Goal: Task Accomplishment & Management: Manage account settings

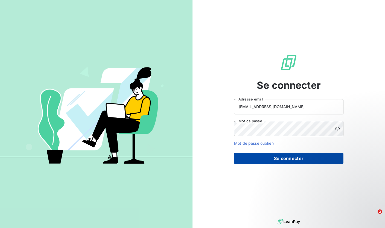
click at [287, 162] on button "Se connecter" at bounding box center [288, 158] width 109 height 11
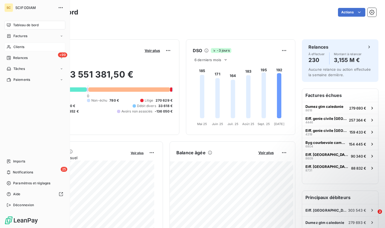
click at [20, 45] on span "Clients" at bounding box center [18, 47] width 11 height 5
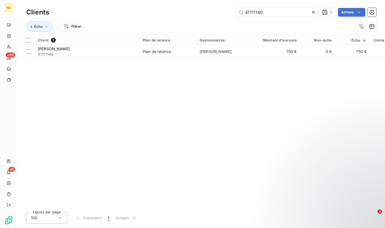
drag, startPoint x: 259, startPoint y: 13, endPoint x: 228, endPoint y: 11, distance: 30.3
click at [228, 11] on div "41111140 Actions" at bounding box center [216, 12] width 320 height 9
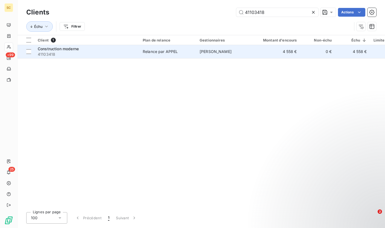
type input "41103418"
click at [75, 53] on span "41103418" at bounding box center [87, 54] width 98 height 5
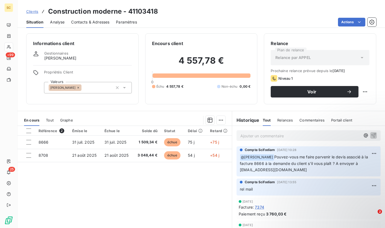
click at [32, 13] on span "Clients" at bounding box center [32, 11] width 12 height 4
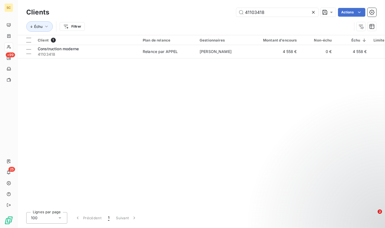
drag, startPoint x: 274, startPoint y: 12, endPoint x: 203, endPoint y: 13, distance: 70.8
click at [203, 13] on div "41103418 Actions" at bounding box center [216, 12] width 320 height 9
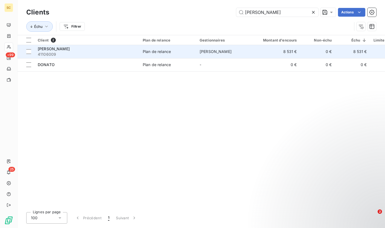
type input "[PERSON_NAME]"
click at [82, 53] on span "41106009" at bounding box center [87, 54] width 98 height 5
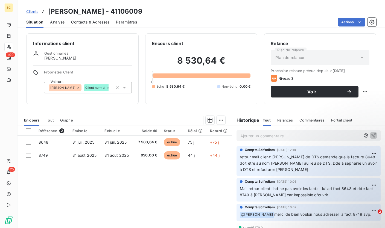
scroll to position [19, 0]
click at [278, 137] on p "Ajouter un commentaire ﻿" at bounding box center [300, 136] width 120 height 7
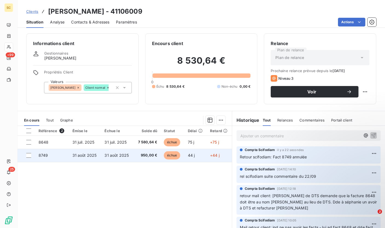
click at [181, 161] on td "échue" at bounding box center [172, 155] width 24 height 13
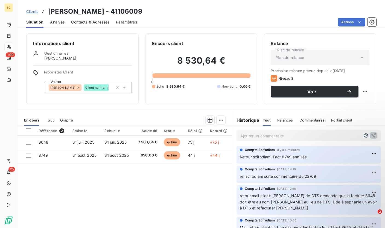
click at [33, 14] on link "Clients" at bounding box center [32, 11] width 12 height 5
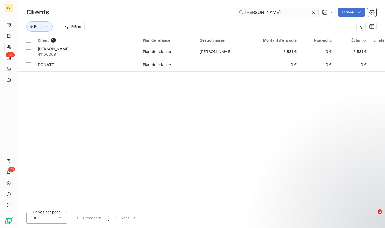
click at [253, 13] on input "[PERSON_NAME]" at bounding box center [277, 12] width 82 height 9
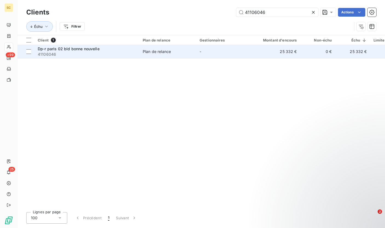
type input "41106046"
click at [122, 54] on span "41106046" at bounding box center [87, 54] width 98 height 5
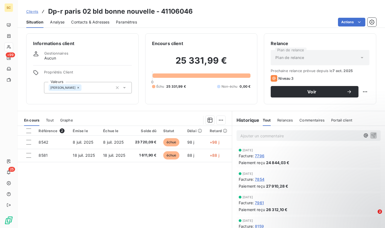
click at [89, 24] on span "Contacts & Adresses" at bounding box center [90, 21] width 38 height 5
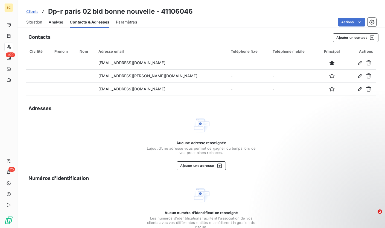
click at [37, 22] on span "Situation" at bounding box center [34, 21] width 16 height 5
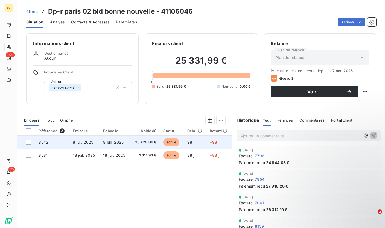
click at [157, 145] on td "23 720,09 €" at bounding box center [145, 142] width 30 height 13
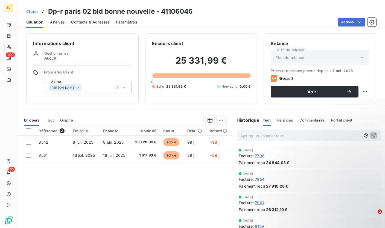
click at [94, 22] on span "Contacts & Adresses" at bounding box center [90, 21] width 38 height 5
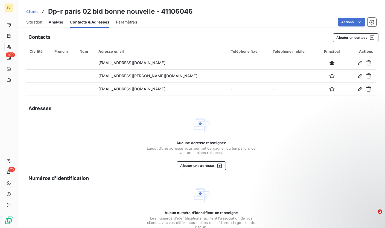
click at [55, 24] on span "Analyse" at bounding box center [56, 21] width 14 height 5
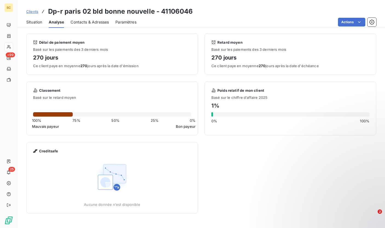
click at [39, 23] on span "Situation" at bounding box center [34, 21] width 16 height 5
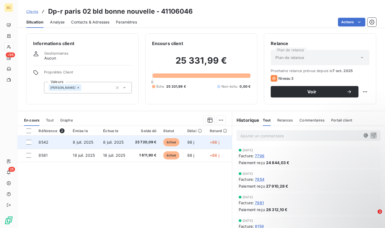
click at [117, 141] on span "8 juil. 2025" at bounding box center [113, 142] width 20 height 5
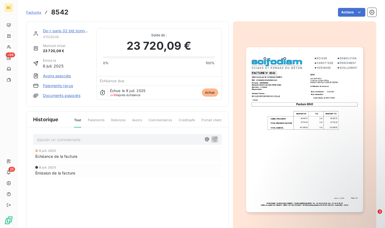
click at [29, 13] on span "Factures" at bounding box center [33, 12] width 15 height 4
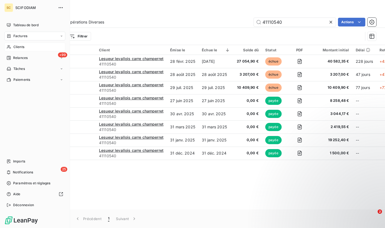
click at [12, 48] on div "Clients" at bounding box center [34, 47] width 61 height 9
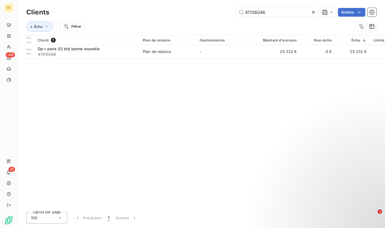
drag, startPoint x: 264, startPoint y: 14, endPoint x: 199, endPoint y: 10, distance: 65.7
click at [199, 10] on div "41106046 Actions" at bounding box center [216, 12] width 320 height 9
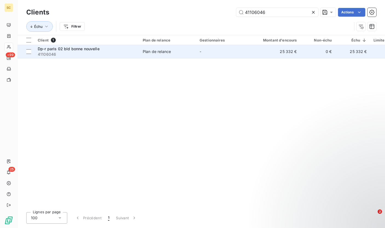
drag, startPoint x: 127, startPoint y: 60, endPoint x: 127, endPoint y: 57, distance: 3.8
click at [127, 60] on div "Client 1 Plan de relance Gestionnaires Montant d'encours Non-échu Échu Limite d…" at bounding box center [200, 121] width 367 height 173
click at [128, 55] on span "41106046" at bounding box center [87, 54] width 98 height 5
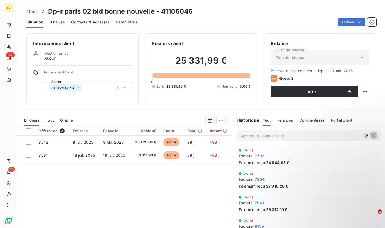
scroll to position [19, 0]
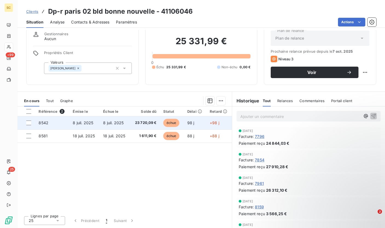
click at [117, 119] on td "8 juil. 2025" at bounding box center [115, 122] width 30 height 13
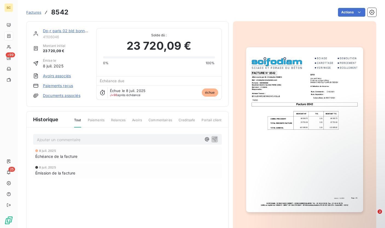
click at [280, 145] on img "button" at bounding box center [304, 129] width 117 height 165
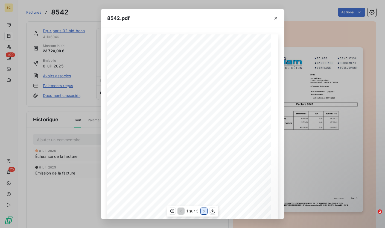
click at [203, 212] on icon "button" at bounding box center [203, 210] width 5 height 5
click at [203, 212] on icon "button" at bounding box center [204, 210] width 5 height 5
click at [274, 18] on icon "button" at bounding box center [275, 18] width 5 height 5
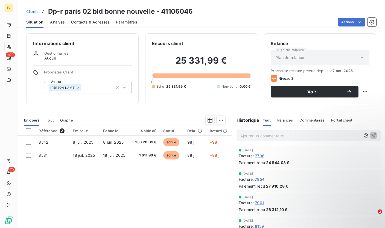
click at [104, 22] on span "Contacts & Adresses" at bounding box center [90, 21] width 38 height 5
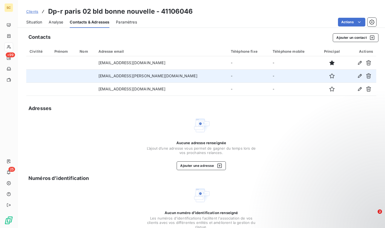
drag, startPoint x: 181, startPoint y: 88, endPoint x: 95, endPoint y: 79, distance: 86.3
click at [101, 88] on tr "[EMAIL_ADDRESS][DOMAIN_NAME] - -" at bounding box center [201, 89] width 350 height 13
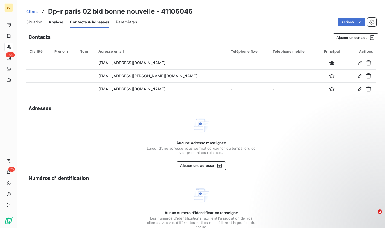
click at [32, 17] on div "Situation" at bounding box center [34, 21] width 16 height 11
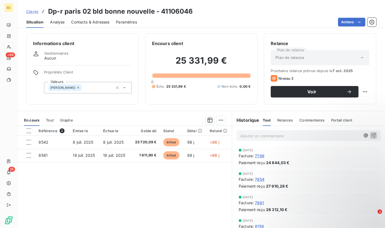
scroll to position [19, 0]
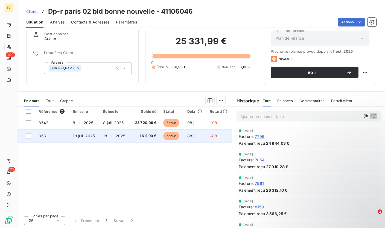
click at [124, 135] on td "18 juil. 2025" at bounding box center [115, 136] width 30 height 13
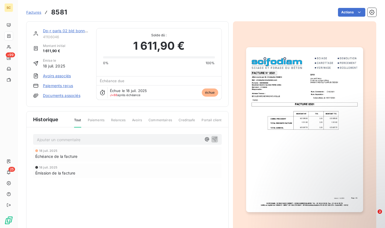
click at [337, 96] on img "button" at bounding box center [304, 129] width 117 height 165
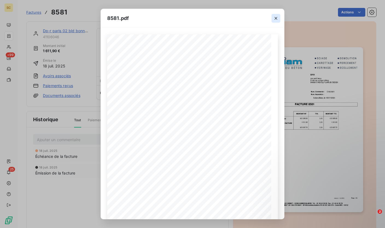
click at [274, 16] on icon "button" at bounding box center [275, 18] width 5 height 5
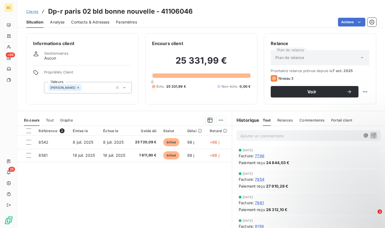
drag, startPoint x: 253, startPoint y: 139, endPoint x: 257, endPoint y: 136, distance: 5.1
click at [253, 139] on p "Ajouter un commentaire ﻿" at bounding box center [300, 136] width 120 height 7
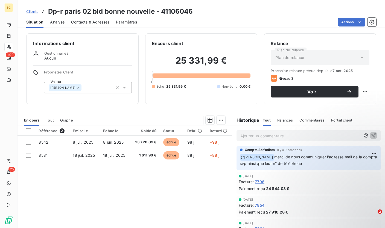
click at [28, 12] on span "Clients" at bounding box center [32, 11] width 12 height 4
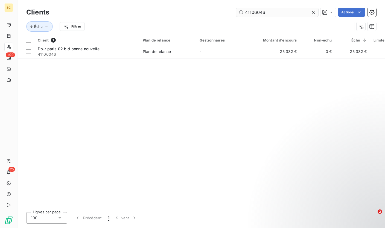
click at [252, 14] on input "41106046" at bounding box center [277, 12] width 82 height 9
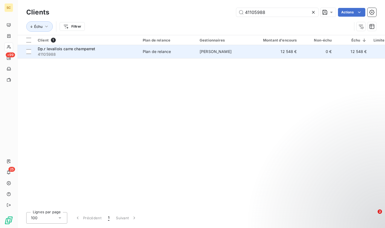
type input "41105988"
click at [231, 48] on td "[PERSON_NAME]" at bounding box center [224, 51] width 57 height 13
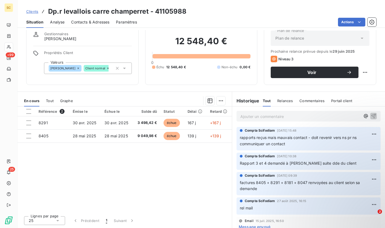
click at [81, 23] on span "Contacts & Adresses" at bounding box center [90, 21] width 38 height 5
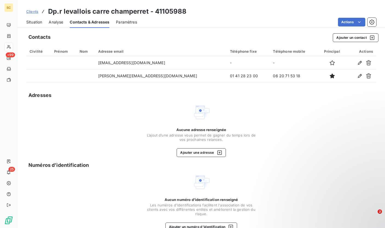
click at [38, 22] on span "Situation" at bounding box center [34, 21] width 16 height 5
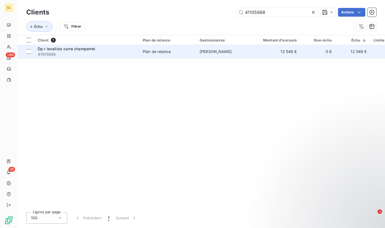
click at [141, 48] on td "Plan de relance" at bounding box center [167, 51] width 57 height 13
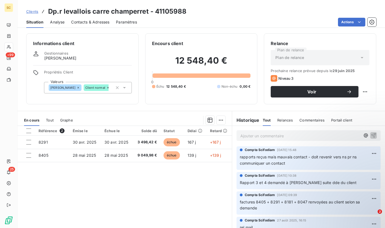
drag, startPoint x: 103, startPoint y: 22, endPoint x: 98, endPoint y: 22, distance: 5.2
click at [102, 22] on span "Contacts & Adresses" at bounding box center [90, 21] width 38 height 5
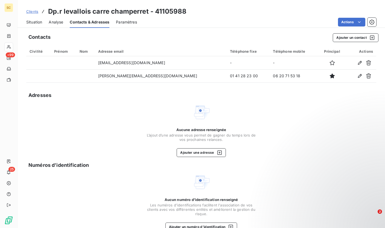
drag, startPoint x: 36, startPoint y: 23, endPoint x: 40, endPoint y: 23, distance: 3.6
click at [36, 23] on span "Situation" at bounding box center [34, 21] width 16 height 5
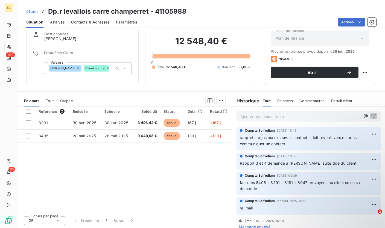
click at [105, 23] on span "Contacts & Adresses" at bounding box center [90, 21] width 38 height 5
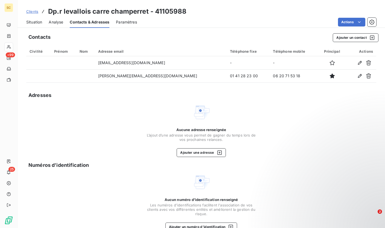
click at [35, 22] on span "Situation" at bounding box center [34, 21] width 16 height 5
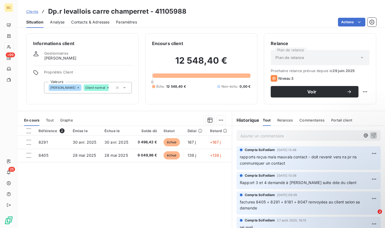
click at [37, 12] on span "Clients" at bounding box center [32, 11] width 12 height 4
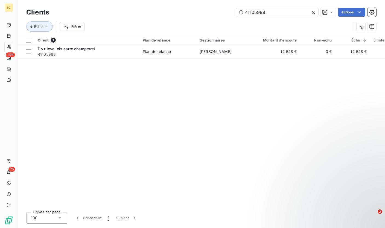
drag, startPoint x: 239, startPoint y: 13, endPoint x: 220, endPoint y: 12, distance: 19.1
click at [220, 12] on div "41105988 Actions" at bounding box center [216, 12] width 320 height 9
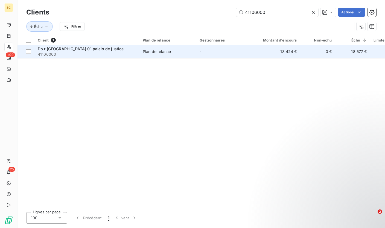
type input "41106000"
click at [146, 51] on div "Plan de relance" at bounding box center [157, 51] width 28 height 5
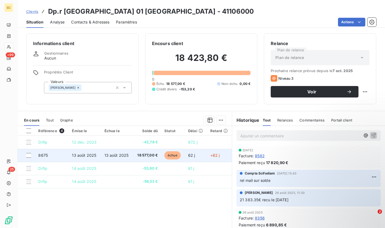
click at [110, 154] on span "13 août 2025" at bounding box center [116, 155] width 24 height 5
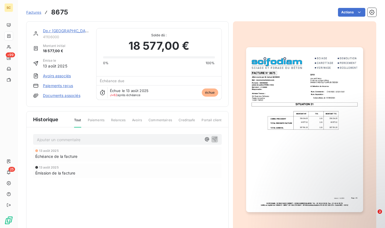
click at [280, 146] on img "button" at bounding box center [304, 129] width 117 height 165
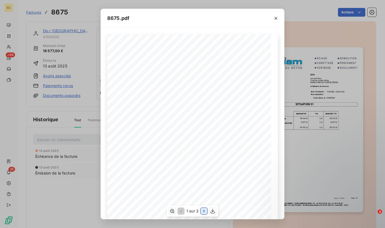
click at [203, 213] on icon "button" at bounding box center [203, 210] width 5 height 5
click at [203, 213] on icon "button" at bounding box center [204, 210] width 5 height 5
click at [277, 19] on icon "button" at bounding box center [275, 18] width 5 height 5
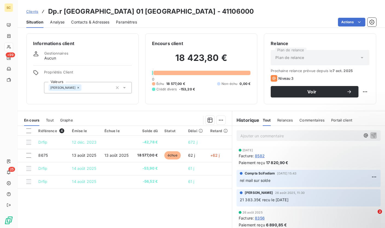
click at [82, 25] on div "Contacts & Adresses" at bounding box center [90, 21] width 38 height 11
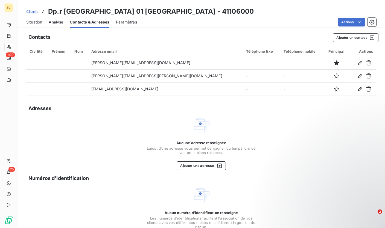
click at [37, 22] on span "Situation" at bounding box center [34, 21] width 16 height 5
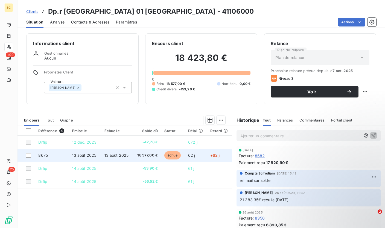
click at [120, 158] on span "13 août 2025" at bounding box center [116, 155] width 24 height 5
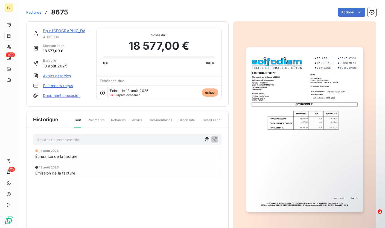
click at [307, 98] on img "button" at bounding box center [304, 129] width 117 height 165
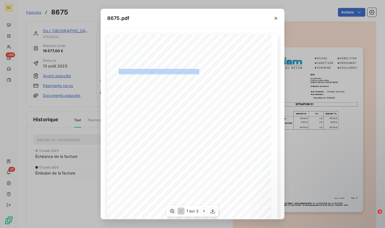
click at [204, 72] on div "Version : 18.00R01 Page : 1/3 SCIFODIAM - [STREET_ADDRESS][PERSON_NAME] Tél. : …" at bounding box center [192, 150] width 170 height 232
click at [203, 72] on span "DP.R" at bounding box center [204, 73] width 6 height 2
drag, startPoint x: 237, startPoint y: 83, endPoint x: 199, endPoint y: 83, distance: 37.2
click at [201, 83] on span "94659 CHEVILLY LARUE CEDEX" at bounding box center [220, 84] width 39 height 2
copy span "4659 CHEVILLY [PERSON_NAME] CEDEX"
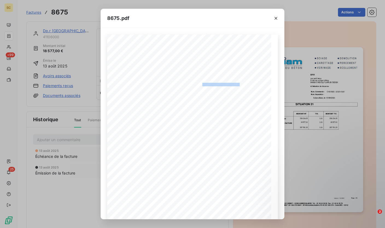
drag, startPoint x: 277, startPoint y: 20, endPoint x: 270, endPoint y: 19, distance: 7.1
click at [275, 19] on icon "button" at bounding box center [275, 18] width 5 height 5
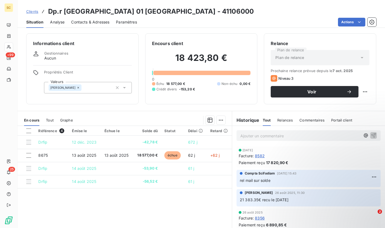
drag, startPoint x: 95, startPoint y: 24, endPoint x: 114, endPoint y: 27, distance: 19.8
click at [95, 24] on span "Contacts & Adresses" at bounding box center [90, 21] width 38 height 5
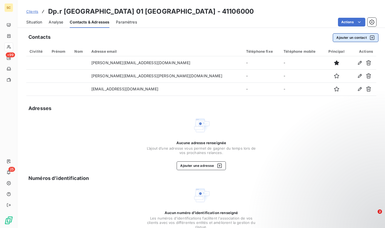
click at [346, 39] on button "Ajouter un contact" at bounding box center [356, 37] width 46 height 9
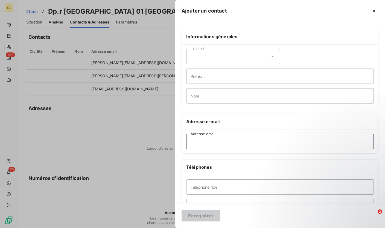
click at [211, 144] on input "Adresse email" at bounding box center [279, 141] width 187 height 15
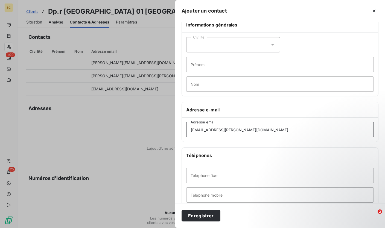
scroll to position [18, 0]
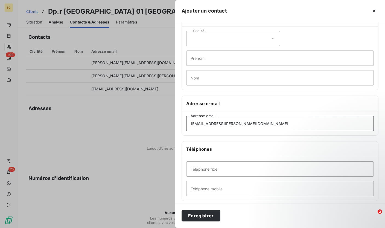
type input "[EMAIL_ADDRESS][PERSON_NAME][DOMAIN_NAME]"
click at [222, 173] on input "Téléphone fixe" at bounding box center [279, 168] width 187 height 15
paste input "1 72 46 40 00"
click at [190, 168] on input "1 72 46 40 00" at bounding box center [279, 168] width 187 height 15
type input "01 72 46 40 00"
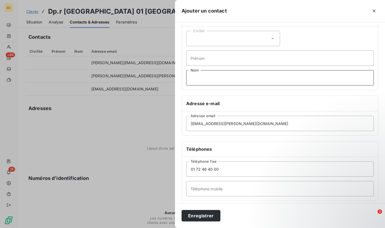
click at [213, 76] on input "Nom" at bounding box center [279, 77] width 187 height 15
type input "C"
drag, startPoint x: 224, startPoint y: 170, endPoint x: 186, endPoint y: 169, distance: 38.3
click at [186, 169] on input "01 72 46 40 00" at bounding box center [279, 168] width 187 height 15
click at [210, 80] on input "Nom" at bounding box center [279, 77] width 187 height 15
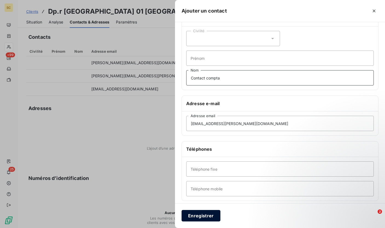
type input "Contact compta"
click at [204, 218] on button "Enregistrer" at bounding box center [200, 215] width 39 height 11
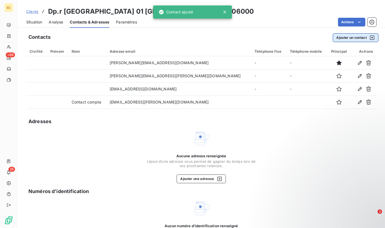
click at [333, 38] on button "Ajouter un contact" at bounding box center [356, 37] width 46 height 9
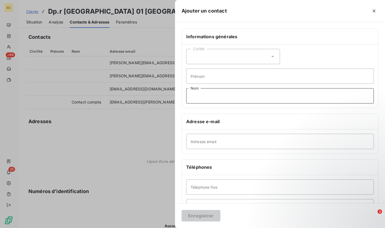
click at [210, 98] on input "Nom" at bounding box center [279, 95] width 187 height 15
type input "STANDARD"
click at [204, 188] on input "Téléphone fixe" at bounding box center [279, 187] width 187 height 15
paste input "01 72 46 40 00"
type input "01 72 46 40 00"
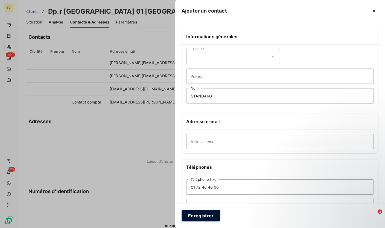
click at [200, 217] on button "Enregistrer" at bounding box center [200, 215] width 39 height 11
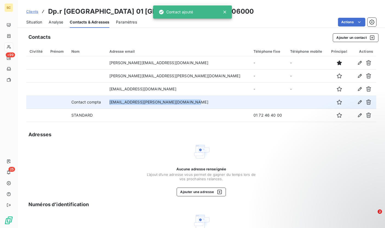
drag, startPoint x: 197, startPoint y: 102, endPoint x: 108, endPoint y: 105, distance: 88.8
click at [108, 105] on tr "Contact compta [EMAIL_ADDRESS][PERSON_NAME][DOMAIN_NAME]" at bounding box center [201, 102] width 350 height 13
copy tr "[EMAIL_ADDRESS][PERSON_NAME][DOMAIN_NAME]"
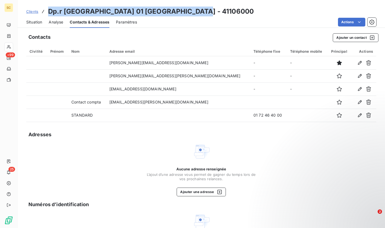
drag, startPoint x: 58, startPoint y: 13, endPoint x: 190, endPoint y: 13, distance: 132.2
click at [190, 13] on div "Clients Dp.r paris 01 palais de justice - 41106000" at bounding box center [200, 12] width 367 height 10
copy h3 "Dp.r [GEOGRAPHIC_DATA] 01 [GEOGRAPHIC_DATA] - 41106000"
click at [34, 21] on span "Situation" at bounding box center [34, 21] width 16 height 5
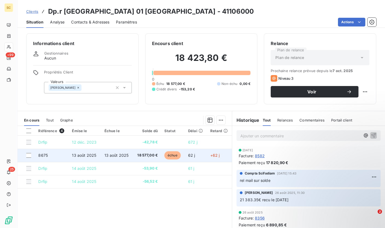
click at [107, 157] on span "13 août 2025" at bounding box center [116, 155] width 24 height 5
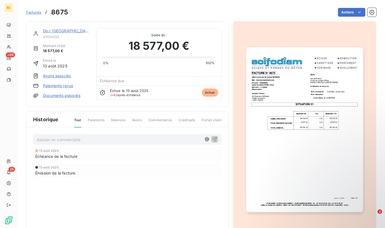
click at [288, 140] on img "button" at bounding box center [304, 129] width 117 height 165
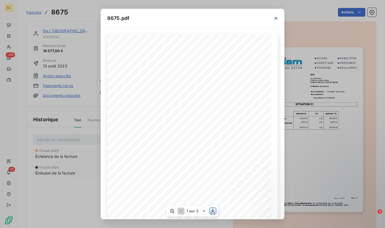
click at [214, 212] on icon "button" at bounding box center [212, 210] width 5 height 5
drag, startPoint x: 276, startPoint y: 19, endPoint x: 224, endPoint y: 12, distance: 52.4
click at [275, 19] on icon "button" at bounding box center [275, 18] width 5 height 5
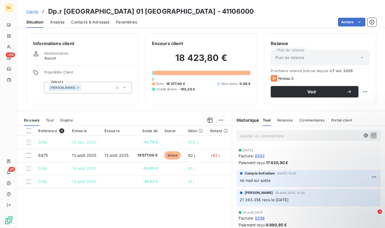
click at [281, 137] on p "Ajouter un commentaire ﻿" at bounding box center [300, 136] width 120 height 7
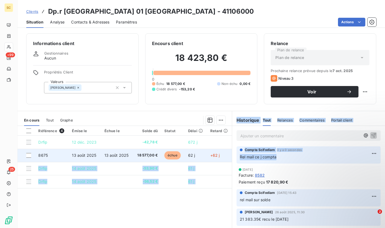
drag, startPoint x: 268, startPoint y: 158, endPoint x: 226, endPoint y: 159, distance: 42.1
click at [226, 159] on div "En cours Tout Graphe Référence 4 Émise le Échue le Solde dû Statut Délai Retard…" at bounding box center [200, 179] width 367 height 137
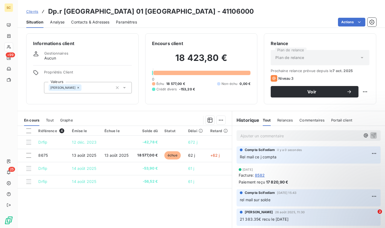
drag, startPoint x: 322, startPoint y: 157, endPoint x: 307, endPoint y: 158, distance: 14.8
click at [314, 158] on p "Rel mail ce j compta" at bounding box center [308, 157] width 137 height 6
drag, startPoint x: 252, startPoint y: 157, endPoint x: 235, endPoint y: 157, distance: 17.2
click at [236, 157] on div "Compta [PERSON_NAME] il y a 0 secondes Rel mail ce j compta" at bounding box center [308, 154] width 144 height 17
copy span "Rel mail ce j compta"
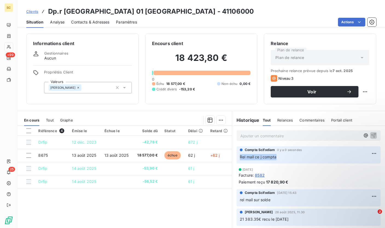
click at [33, 12] on span "Clients" at bounding box center [32, 11] width 12 height 4
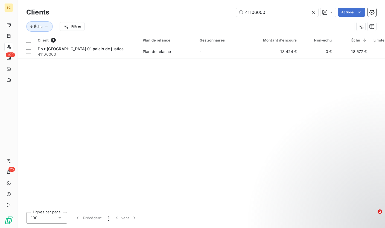
drag, startPoint x: 272, startPoint y: 13, endPoint x: 204, endPoint y: 13, distance: 68.3
click at [204, 13] on div "41106000 Actions" at bounding box center [216, 12] width 320 height 9
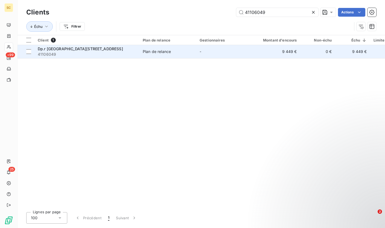
type input "41106049"
click at [115, 52] on span "41106049" at bounding box center [87, 54] width 98 height 5
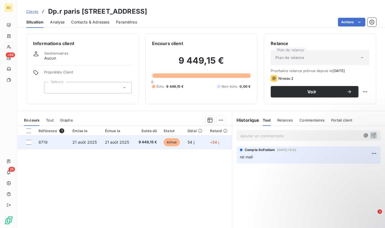
click at [137, 142] on span "9 449,15 €" at bounding box center [147, 142] width 20 height 5
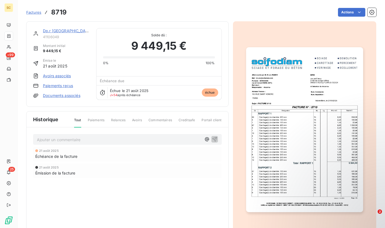
click at [305, 138] on img "button" at bounding box center [304, 129] width 117 height 165
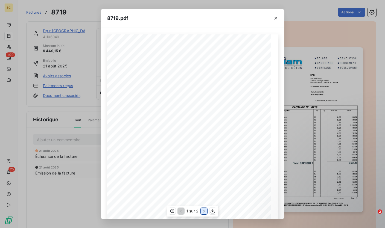
click at [203, 211] on icon "button" at bounding box center [203, 210] width 5 height 5
click at [277, 17] on icon "button" at bounding box center [275, 18] width 5 height 5
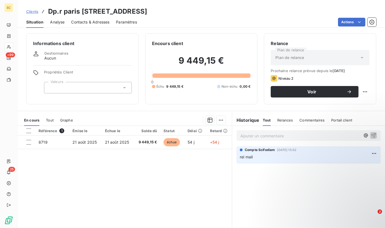
click at [84, 22] on span "Contacts & Adresses" at bounding box center [90, 21] width 38 height 5
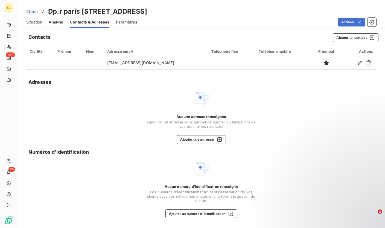
click at [33, 24] on span "Situation" at bounding box center [34, 21] width 16 height 5
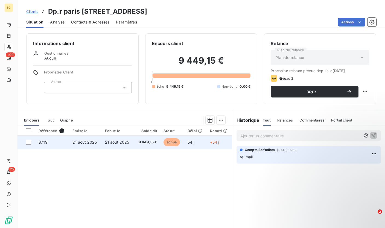
click at [151, 142] on span "9 449,15 €" at bounding box center [147, 142] width 20 height 5
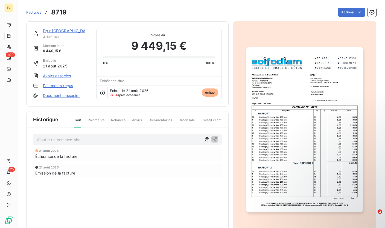
click at [91, 11] on div "Actions" at bounding box center [224, 12] width 303 height 9
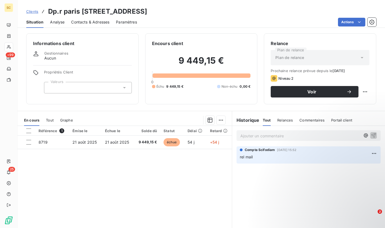
click at [100, 18] on div "Contacts & Adresses" at bounding box center [90, 21] width 38 height 11
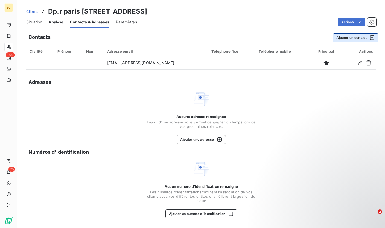
click at [360, 40] on button "Ajouter un contact" at bounding box center [356, 37] width 46 height 9
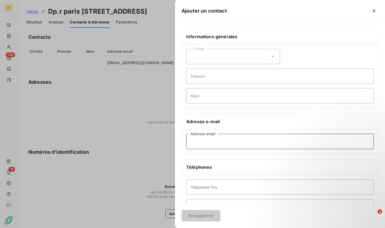
click at [222, 141] on input "Adresse email" at bounding box center [279, 141] width 187 height 15
click at [199, 189] on input "Téléphone fixe" at bounding box center [279, 187] width 187 height 15
paste input "01 72 46 40 00"
type input "01 72 46 40 00"
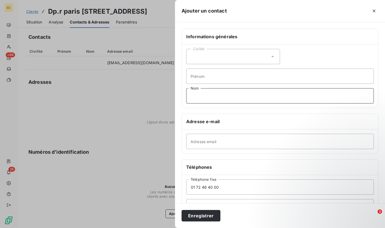
click at [211, 96] on input "Nom" at bounding box center [279, 95] width 187 height 15
type input "STANDARD"
click at [207, 217] on button "Enregistrer" at bounding box center [200, 215] width 39 height 11
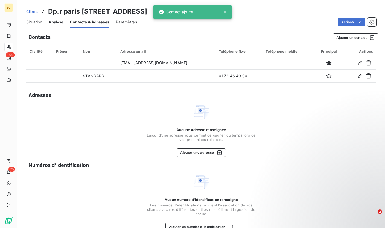
click at [36, 22] on span "Situation" at bounding box center [34, 21] width 16 height 5
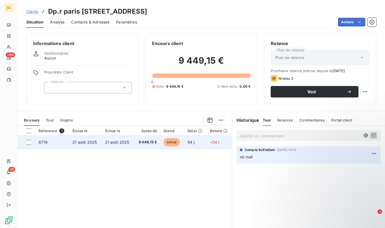
click at [89, 140] on span "21 août 2025" at bounding box center [84, 142] width 24 height 5
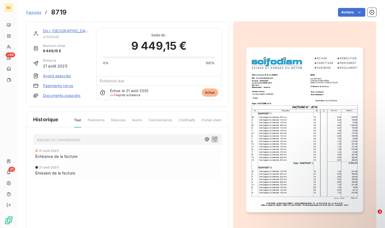
click at [315, 139] on img "button" at bounding box center [304, 129] width 117 height 165
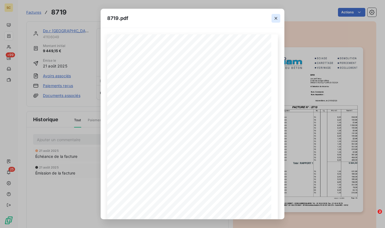
click at [277, 19] on icon "button" at bounding box center [275, 18] width 5 height 5
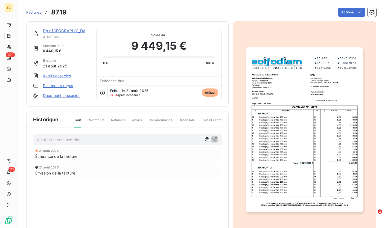
click at [297, 81] on img "button" at bounding box center [304, 129] width 117 height 165
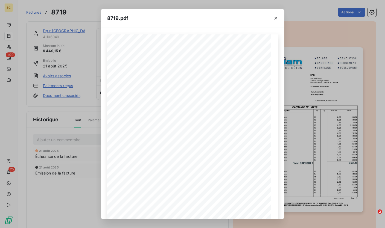
drag, startPoint x: 276, startPoint y: 19, endPoint x: 86, endPoint y: 7, distance: 189.8
click at [272, 19] on button "button" at bounding box center [275, 18] width 9 height 9
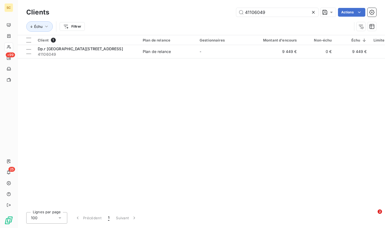
click at [254, 17] on div "Clients 41106049 Actions" at bounding box center [201, 12] width 350 height 11
click at [255, 13] on input "41106049" at bounding box center [277, 12] width 82 height 9
paste input "371"
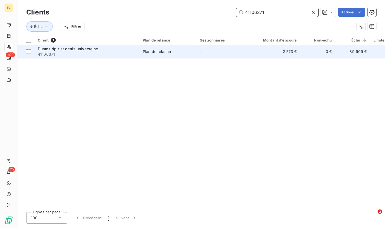
type input "41106371"
click at [131, 53] on span "41106371" at bounding box center [87, 54] width 98 height 5
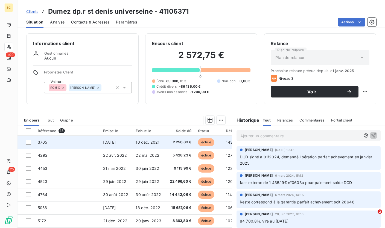
click at [116, 142] on span "[DATE]" at bounding box center [109, 142] width 13 height 5
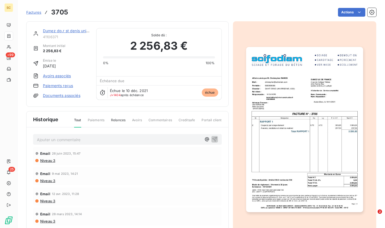
click at [303, 113] on img "button" at bounding box center [304, 129] width 117 height 165
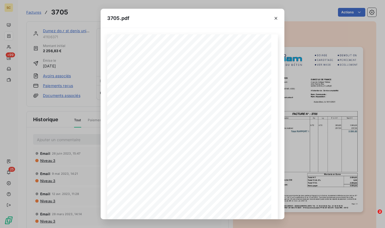
click at [103, 4] on div "3705.pdf Adresse Travaux : [PERSON_NAME] ILE DE FRANCE [STREET_ADDRESS][PERSON_…" at bounding box center [192, 114] width 385 height 228
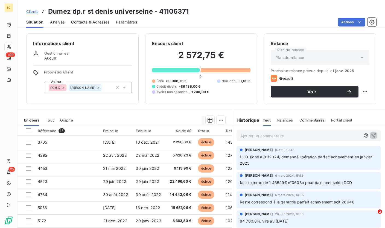
drag, startPoint x: 37, startPoint y: 11, endPoint x: 43, endPoint y: 12, distance: 6.1
click at [37, 11] on span "Clients" at bounding box center [32, 11] width 12 height 4
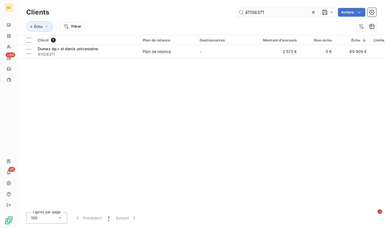
click at [255, 10] on input "41106371" at bounding box center [277, 12] width 82 height 9
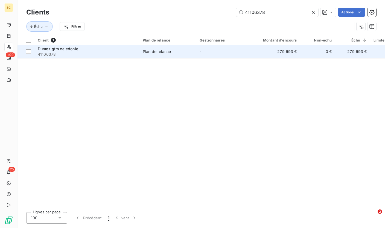
type input "41106378"
click at [78, 52] on span "41106378" at bounding box center [87, 54] width 98 height 5
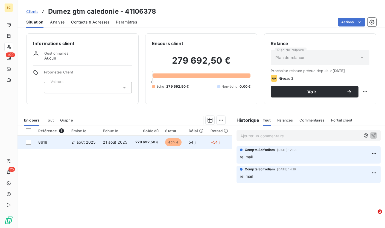
click at [145, 140] on span "279 692,50 €" at bounding box center [146, 142] width 24 height 5
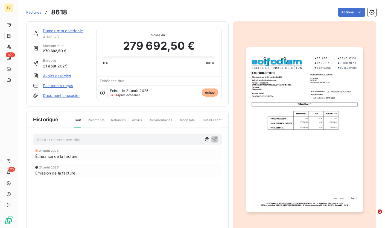
click at [277, 143] on img "button" at bounding box center [304, 129] width 117 height 165
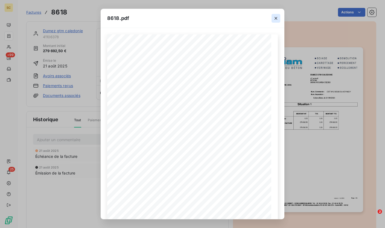
click at [277, 16] on icon "button" at bounding box center [275, 18] width 5 height 5
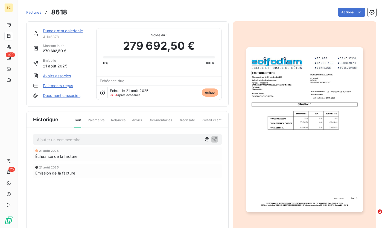
click at [34, 14] on span "Factures" at bounding box center [33, 12] width 15 height 4
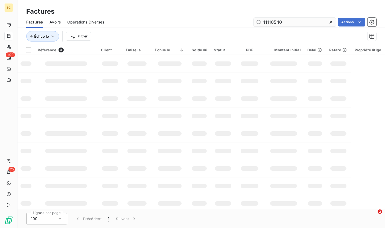
click at [271, 23] on input "41110540" at bounding box center [295, 22] width 82 height 9
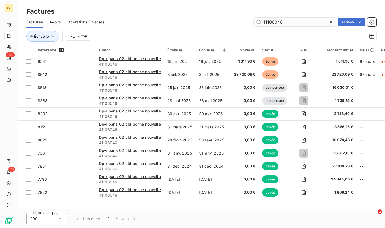
type input "41106046"
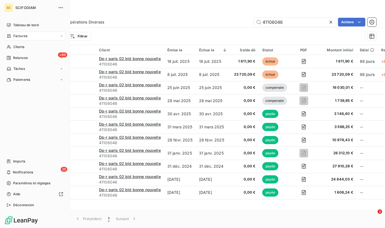
drag, startPoint x: 13, startPoint y: 47, endPoint x: 66, endPoint y: 40, distance: 53.5
click at [13, 47] on span "Clients" at bounding box center [18, 47] width 11 height 5
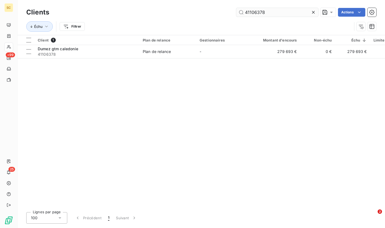
click at [252, 13] on input "41106378" at bounding box center [277, 12] width 82 height 9
type input "41106046"
click at [146, 44] on th "Plan de relance" at bounding box center [167, 40] width 57 height 10
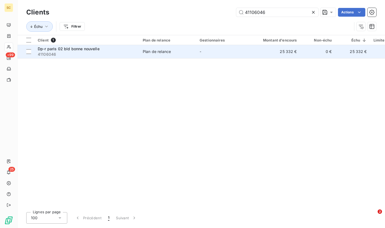
click at [141, 51] on td "Plan de relance" at bounding box center [167, 51] width 57 height 13
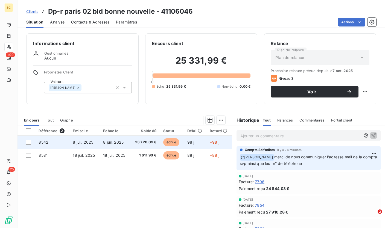
click at [134, 145] on td "23 720,09 €" at bounding box center [145, 142] width 30 height 13
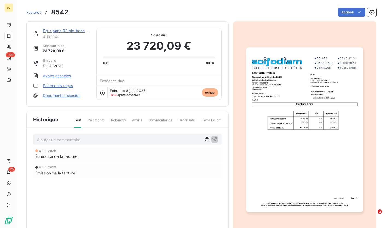
click at [275, 142] on img "button" at bounding box center [304, 129] width 117 height 165
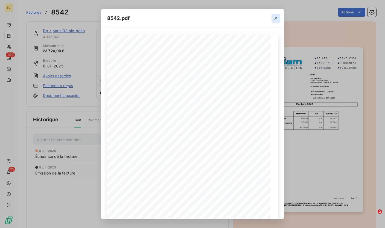
click at [276, 20] on icon "button" at bounding box center [275, 18] width 5 height 5
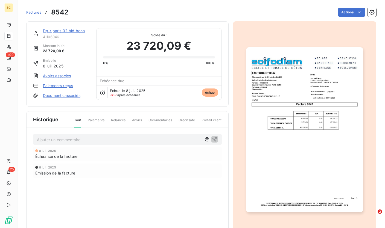
click at [29, 13] on span "Factures" at bounding box center [33, 12] width 15 height 4
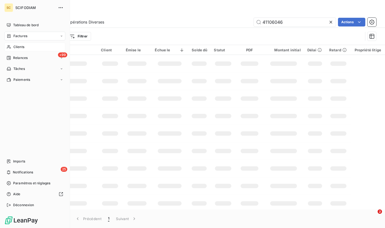
click at [12, 48] on div "Clients" at bounding box center [34, 47] width 61 height 9
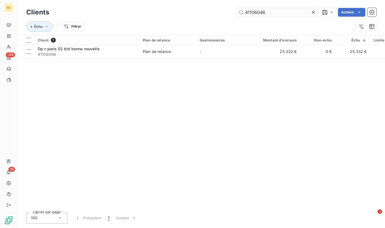
click at [263, 15] on input "41106046" at bounding box center [277, 12] width 82 height 9
click at [263, 14] on input "41106046" at bounding box center [277, 12] width 82 height 9
type input "41105988"
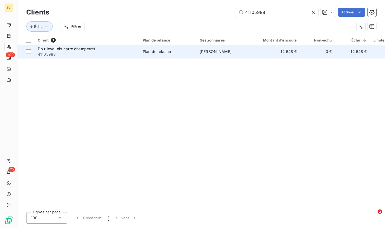
click at [177, 58] on div "Client 1 Plan de relance Gestionnaires Montant d'encours Non-échu Échu Limite d…" at bounding box center [200, 121] width 367 height 173
click at [196, 51] on td "[PERSON_NAME]" at bounding box center [224, 51] width 57 height 13
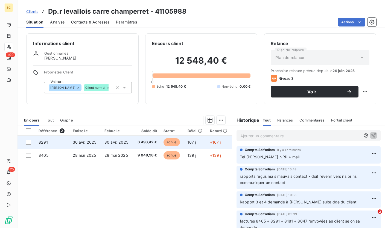
click at [131, 142] on td "30 avr. 2025" at bounding box center [117, 142] width 32 height 13
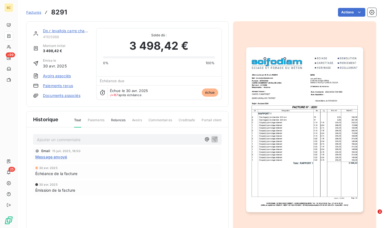
click at [308, 133] on img "button" at bounding box center [304, 129] width 117 height 165
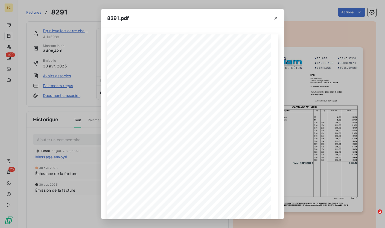
drag, startPoint x: 276, startPoint y: 17, endPoint x: 189, endPoint y: 20, distance: 87.5
click at [276, 17] on icon "button" at bounding box center [275, 18] width 5 height 5
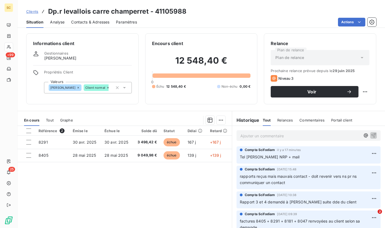
click at [37, 13] on span "Clients" at bounding box center [32, 11] width 12 height 4
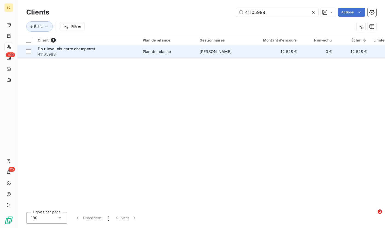
click at [98, 52] on span "41105988" at bounding box center [87, 54] width 98 height 5
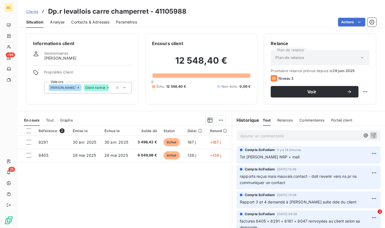
click at [30, 10] on span "Clients" at bounding box center [32, 11] width 12 height 4
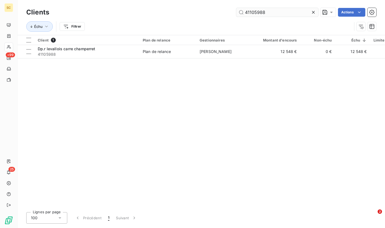
click at [258, 12] on input "41105988" at bounding box center [277, 12] width 82 height 9
paste input "6050"
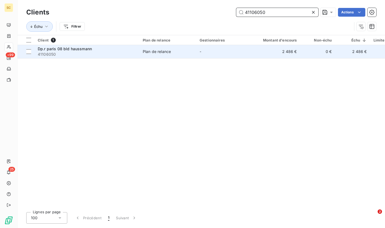
type input "41106050"
click at [168, 54] on div "Plan de relance" at bounding box center [157, 51] width 28 height 5
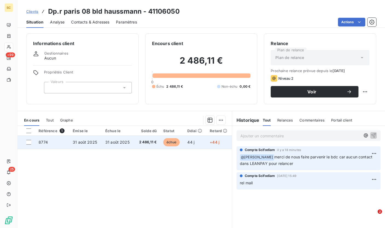
click at [148, 136] on div at bounding box center [146, 136] width 25 height 0
click at [148, 140] on span "2 486,11 €" at bounding box center [147, 142] width 19 height 5
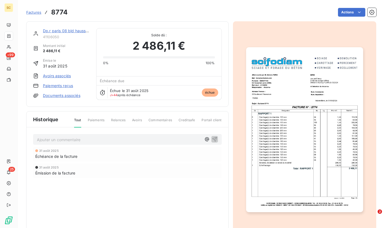
click at [282, 104] on img "button" at bounding box center [304, 129] width 117 height 165
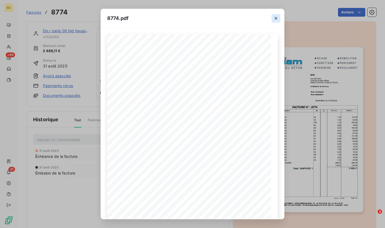
click at [276, 19] on icon "button" at bounding box center [275, 18] width 5 height 5
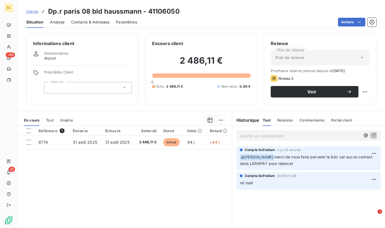
drag, startPoint x: 108, startPoint y: 20, endPoint x: 95, endPoint y: 22, distance: 13.2
click at [108, 20] on span "Contacts & Adresses" at bounding box center [90, 21] width 38 height 5
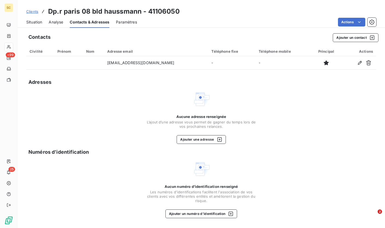
click at [34, 19] on div "Situation" at bounding box center [34, 21] width 16 height 11
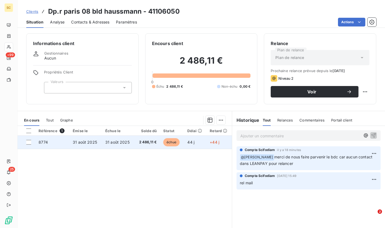
click at [73, 140] on span "31 août 2025" at bounding box center [85, 142] width 24 height 5
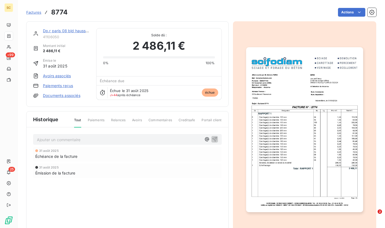
click at [289, 117] on img "button" at bounding box center [304, 129] width 117 height 165
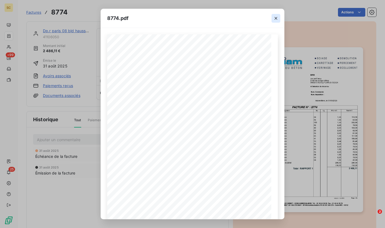
click at [277, 19] on icon "button" at bounding box center [275, 18] width 5 height 5
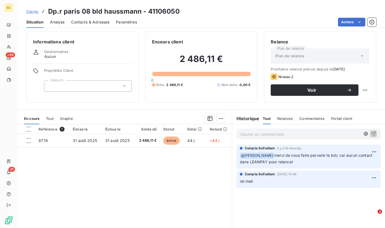
scroll to position [5, 0]
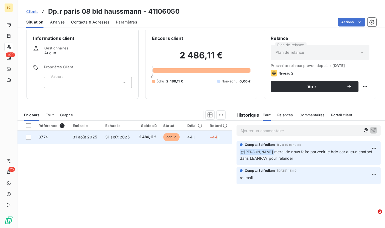
click at [140, 132] on td "2 486,11 €" at bounding box center [146, 137] width 25 height 13
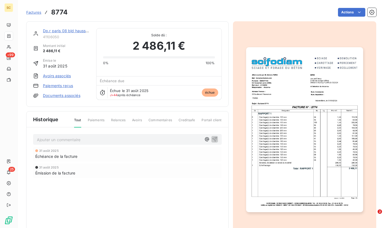
click at [268, 126] on img "button" at bounding box center [304, 129] width 117 height 165
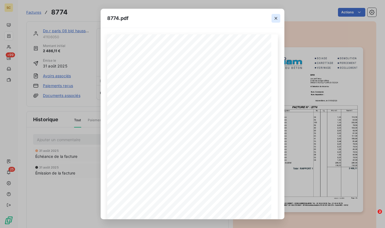
click at [275, 19] on icon "button" at bounding box center [275, 18] width 5 height 5
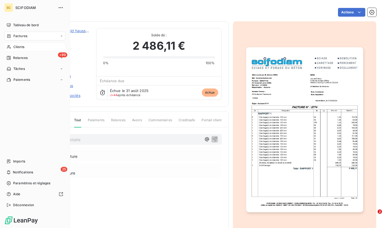
click at [13, 46] on span "Clients" at bounding box center [18, 47] width 11 height 5
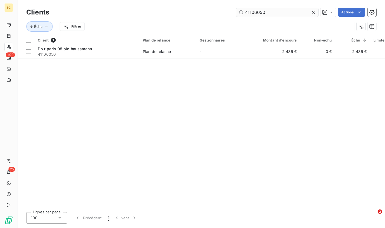
click at [258, 11] on input "41106050" at bounding box center [277, 12] width 82 height 9
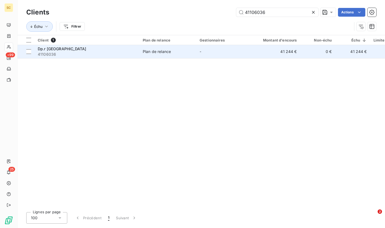
type input "41106036"
click at [164, 48] on td "Plan de relance" at bounding box center [167, 51] width 57 height 13
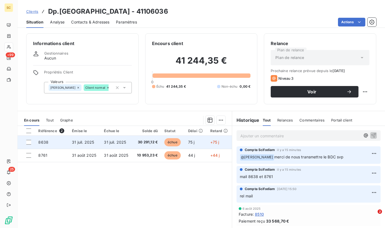
click at [174, 143] on span "échue" at bounding box center [172, 142] width 16 height 8
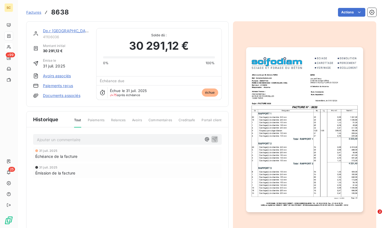
click at [267, 148] on img "button" at bounding box center [304, 129] width 117 height 165
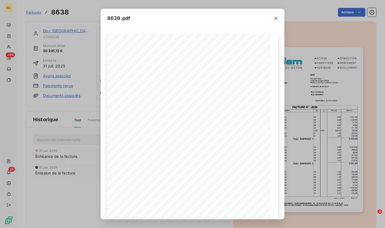
drag, startPoint x: 276, startPoint y: 19, endPoint x: 181, endPoint y: 19, distance: 94.5
click at [276, 19] on icon "button" at bounding box center [275, 18] width 5 height 5
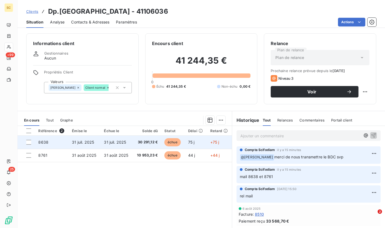
click at [129, 145] on td "31 juil. 2025" at bounding box center [117, 142] width 32 height 13
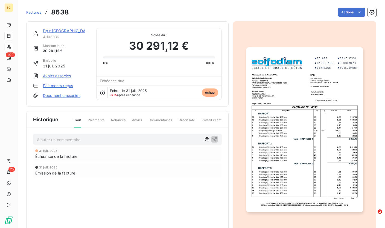
click at [250, 138] on img "button" at bounding box center [304, 129] width 117 height 165
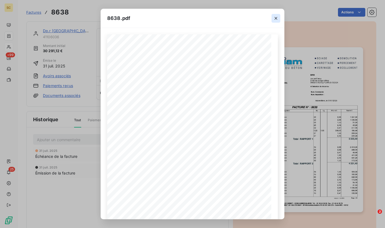
click at [274, 17] on icon "button" at bounding box center [275, 18] width 3 height 3
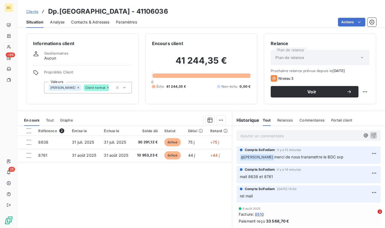
click at [80, 18] on div "Contacts & Adresses" at bounding box center [90, 21] width 38 height 11
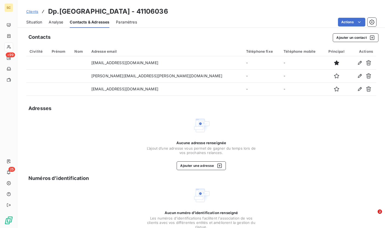
click at [35, 12] on span "Clients" at bounding box center [32, 11] width 12 height 4
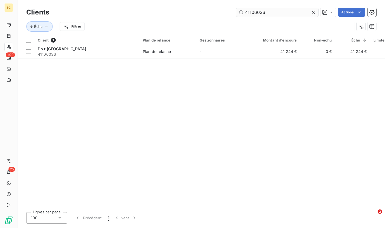
click at [250, 14] on input "41106036" at bounding box center [277, 12] width 82 height 9
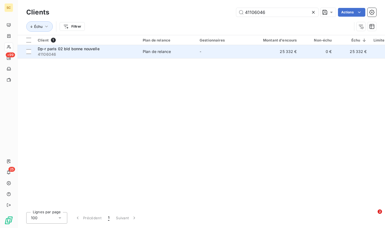
type input "41106046"
click at [130, 51] on div "Dp-r paris 02 bld bonne nouvelle" at bounding box center [87, 48] width 98 height 5
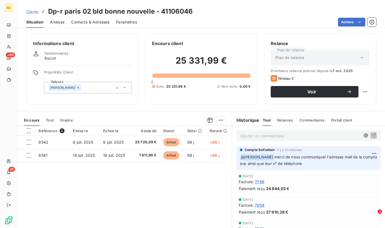
click at [90, 21] on span "Contacts & Adresses" at bounding box center [90, 21] width 38 height 5
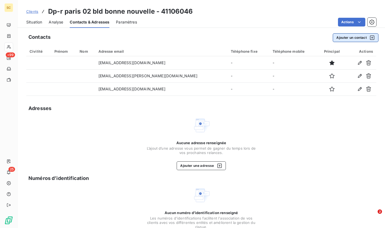
click at [342, 40] on button "Ajouter un contact" at bounding box center [356, 37] width 46 height 9
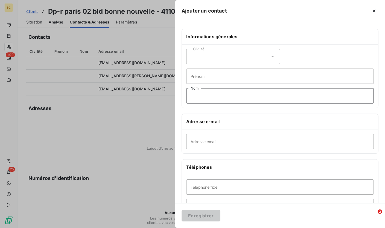
click at [204, 96] on input "Nom" at bounding box center [279, 95] width 187 height 15
type input "STANDARD"
click at [219, 142] on input "Adresse email" at bounding box center [279, 141] width 187 height 15
type input "01 72 46 40 00"
drag, startPoint x: 212, startPoint y: 144, endPoint x: 166, endPoint y: 144, distance: 45.4
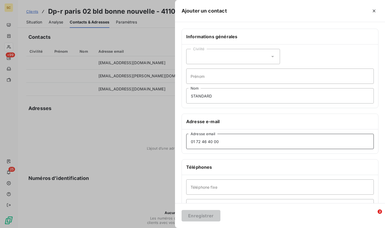
click at [166, 228] on div "Ajouter un contact Informations générales Civilité Prénom STANDARD Nom Adresse …" at bounding box center [192, 228] width 385 height 0
drag, startPoint x: 213, startPoint y: 143, endPoint x: 167, endPoint y: 141, distance: 46.5
click at [167, 228] on div "Ajouter un contact Informations générales Civilité Prénom STANDARD Nom Adresse …" at bounding box center [192, 228] width 385 height 0
click at [201, 184] on input "Téléphone fixe" at bounding box center [279, 187] width 187 height 15
paste input "01 72 46 40 00"
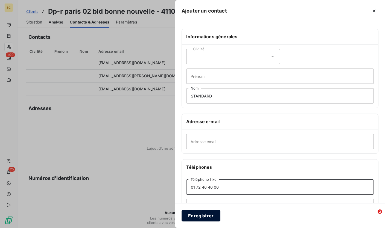
type input "01 72 46 40 00"
click at [202, 215] on button "Enregistrer" at bounding box center [200, 215] width 39 height 11
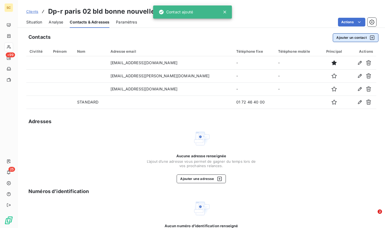
click at [339, 39] on button "Ajouter un contact" at bounding box center [356, 37] width 46 height 9
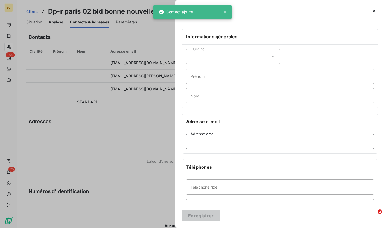
click at [212, 143] on input "Adresse email" at bounding box center [279, 141] width 187 height 15
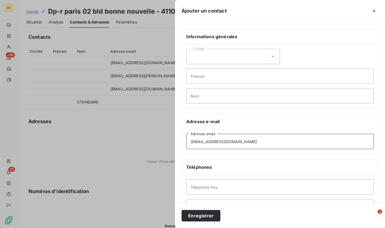
type input "[EMAIL_ADDRESS][DOMAIN_NAME]"
click at [208, 100] on input "Nom" at bounding box center [279, 95] width 187 height 15
type input "Contact chantier"
click at [207, 218] on button "Enregistrer" at bounding box center [200, 215] width 39 height 11
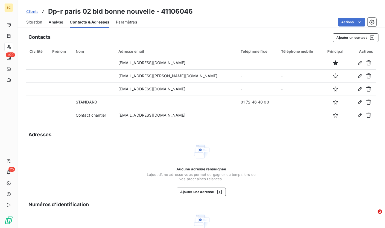
click at [33, 11] on span "Clients" at bounding box center [32, 11] width 12 height 4
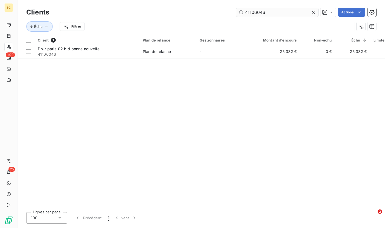
click at [255, 12] on input "41106046" at bounding box center [277, 12] width 82 height 9
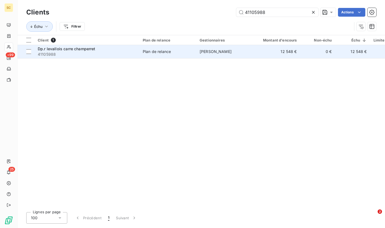
type input "41105988"
click at [100, 55] on span "41105988" at bounding box center [87, 54] width 98 height 5
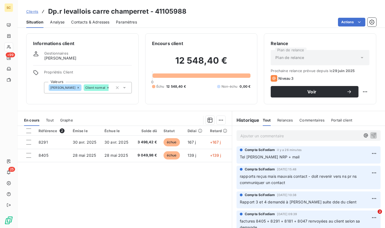
click at [91, 23] on span "Contacts & Adresses" at bounding box center [90, 21] width 38 height 5
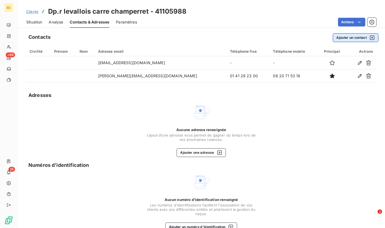
click at [350, 41] on button "Ajouter un contact" at bounding box center [356, 37] width 46 height 9
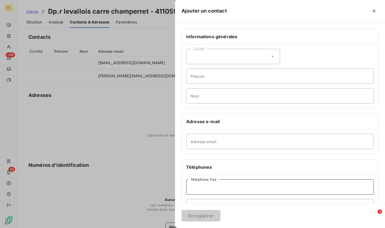
click at [208, 187] on input "Téléphone fixe" at bounding box center [279, 187] width 187 height 15
type input "01 72 46 40 00"
click at [210, 95] on input "Nom" at bounding box center [279, 95] width 187 height 15
type input "STANDARD"
click at [208, 214] on button "Enregistrer" at bounding box center [200, 215] width 39 height 11
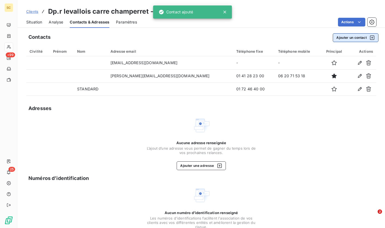
click at [336, 37] on button "Ajouter un contact" at bounding box center [356, 37] width 46 height 9
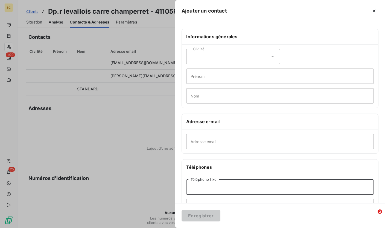
drag, startPoint x: 213, startPoint y: 191, endPoint x: 242, endPoint y: 189, distance: 29.6
click at [213, 191] on input "Téléphone fixe" at bounding box center [279, 187] width 187 height 15
click at [205, 143] on input "Adresse email" at bounding box center [279, 141] width 187 height 15
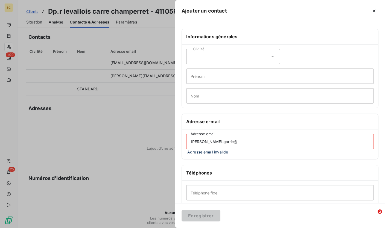
click at [226, 141] on input "[PERSON_NAME].garric@" at bounding box center [279, 141] width 187 height 15
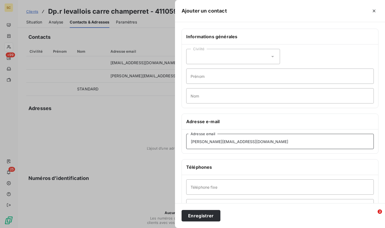
type input "[PERSON_NAME][EMAIL_ADDRESS][DOMAIN_NAME]"
click at [214, 96] on input "Nom" at bounding box center [279, 95] width 187 height 15
type input "Contact chantier"
click at [207, 217] on button "Enregistrer" at bounding box center [200, 215] width 39 height 11
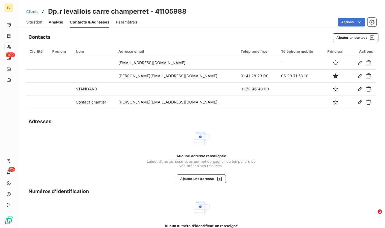
click at [31, 21] on span "Situation" at bounding box center [34, 21] width 16 height 5
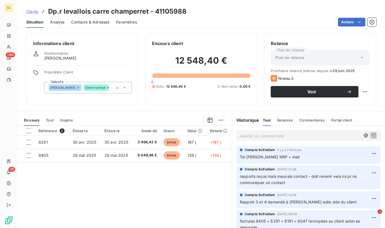
click at [89, 21] on span "Contacts & Adresses" at bounding box center [90, 21] width 38 height 5
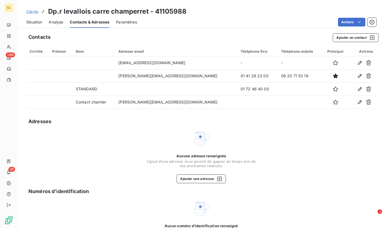
click at [34, 11] on span "Clients" at bounding box center [32, 11] width 12 height 4
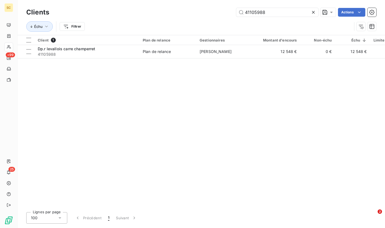
drag, startPoint x: 265, startPoint y: 13, endPoint x: 223, endPoint y: 13, distance: 41.8
click at [223, 13] on div "41105988 Actions" at bounding box center [216, 12] width 320 height 9
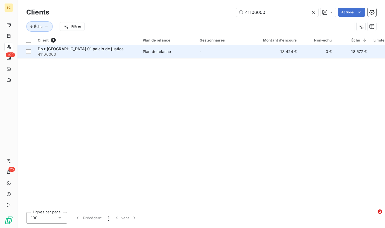
type input "41106000"
click at [105, 52] on span "41106000" at bounding box center [87, 54] width 98 height 5
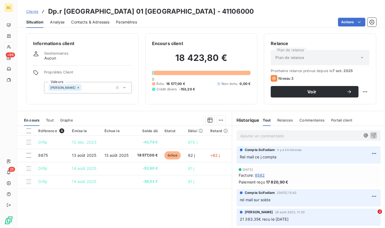
click at [100, 22] on span "Contacts & Adresses" at bounding box center [90, 21] width 38 height 5
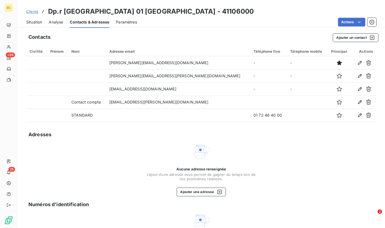
click at [31, 11] on span "Clients" at bounding box center [32, 11] width 12 height 4
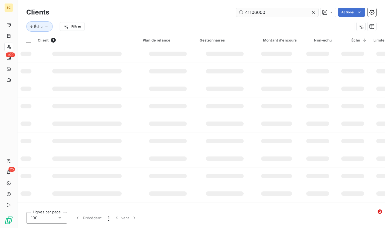
click at [259, 11] on input "41106000" at bounding box center [277, 12] width 82 height 9
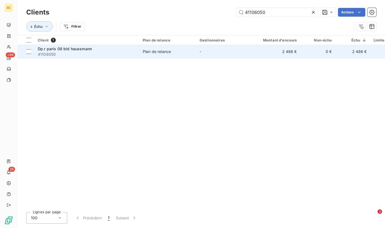
type input "41106050"
click at [95, 54] on span "41106050" at bounding box center [87, 54] width 98 height 5
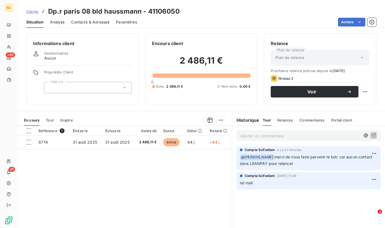
click at [86, 23] on span "Contacts & Adresses" at bounding box center [90, 21] width 38 height 5
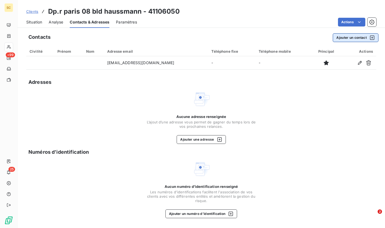
click at [339, 40] on button "Ajouter un contact" at bounding box center [356, 37] width 46 height 9
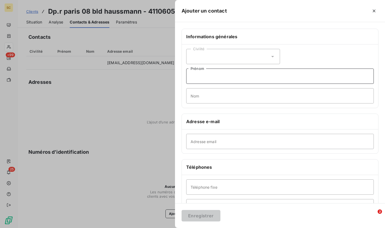
click at [220, 78] on input "Prénom" at bounding box center [279, 76] width 187 height 15
click at [203, 96] on input "Nom" at bounding box center [279, 95] width 187 height 15
type input "STANDARD"
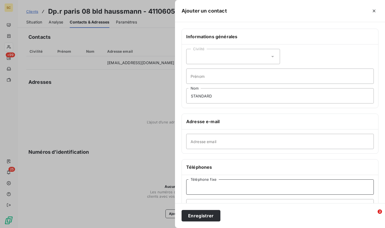
click at [213, 191] on input "Téléphone fixe" at bounding box center [279, 187] width 187 height 15
type input "01 72 46 40 00"
click at [203, 217] on button "Enregistrer" at bounding box center [200, 215] width 39 height 11
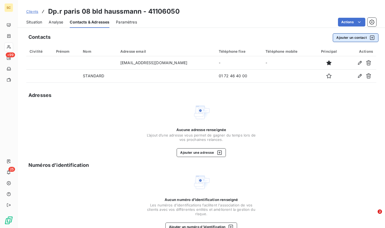
click at [343, 40] on button "Ajouter un contact" at bounding box center [356, 37] width 46 height 9
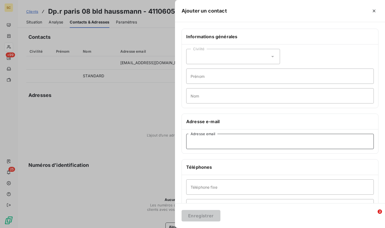
click at [202, 144] on input "Adresse email" at bounding box center [279, 141] width 187 height 15
click at [155, 145] on div at bounding box center [192, 114] width 385 height 228
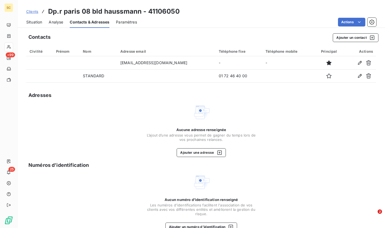
click at [37, 23] on span "Situation" at bounding box center [34, 21] width 16 height 5
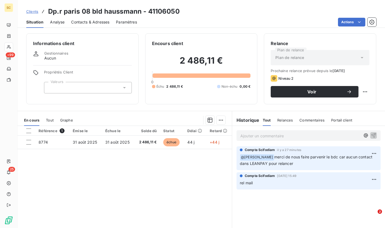
click at [28, 11] on span "Clients" at bounding box center [32, 11] width 12 height 4
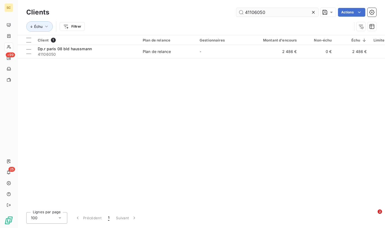
click at [253, 12] on input "41106050" at bounding box center [277, 12] width 82 height 9
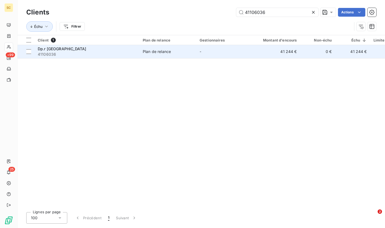
type input "41106036"
click at [97, 54] on span "41106036" at bounding box center [87, 54] width 98 height 5
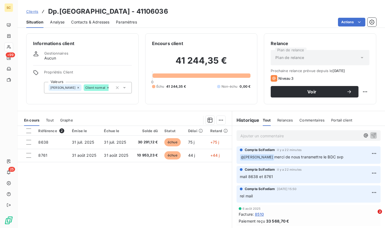
click at [103, 23] on span "Contacts & Adresses" at bounding box center [90, 21] width 38 height 5
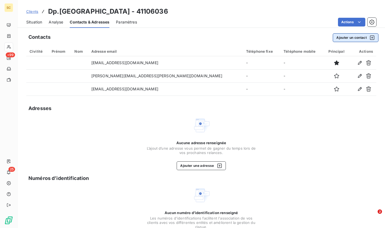
click at [347, 38] on button "Ajouter un contact" at bounding box center [356, 37] width 46 height 9
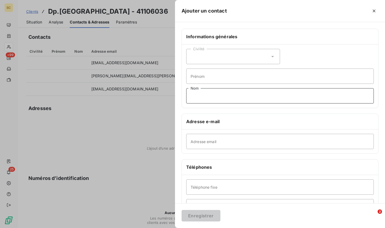
click at [204, 95] on input "Nom" at bounding box center [279, 95] width 187 height 15
type input "STANDARD"
click at [209, 190] on input "Téléphone fixe" at bounding box center [279, 187] width 187 height 15
type input "01 72 46 40 00"
click at [208, 219] on button "Enregistrer" at bounding box center [200, 215] width 39 height 11
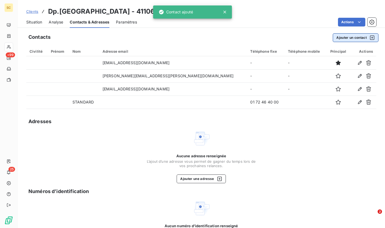
click at [333, 37] on button "Ajouter un contact" at bounding box center [356, 37] width 46 height 9
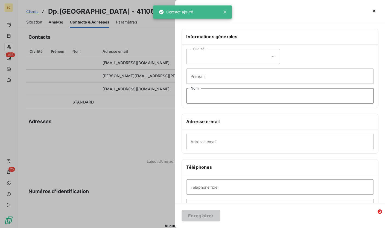
click at [200, 96] on input "Nom" at bounding box center [279, 95] width 187 height 15
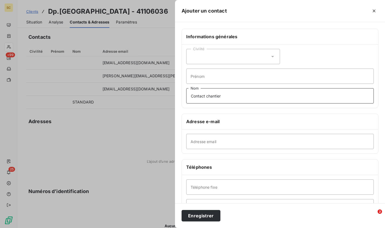
type input "Contact chantier"
click at [229, 141] on input "Adresse email" at bounding box center [279, 141] width 187 height 15
type input "[EMAIL_ADDRESS][DOMAIN_NAME]"
click at [209, 216] on button "Enregistrer" at bounding box center [200, 215] width 39 height 11
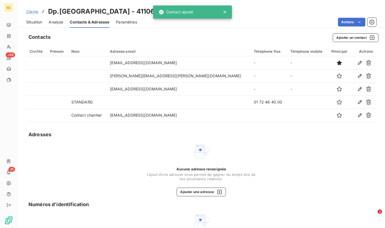
click at [32, 9] on link "Clients" at bounding box center [32, 11] width 12 height 5
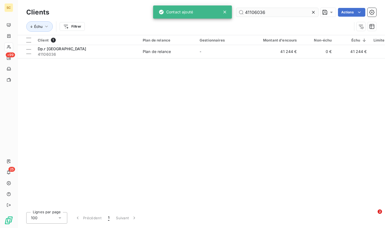
click at [252, 13] on input "41106036" at bounding box center [277, 12] width 82 height 9
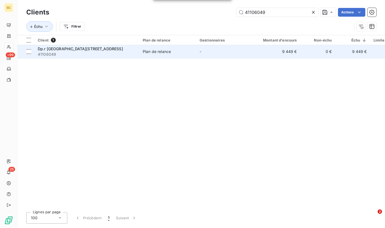
type input "41106049"
click at [123, 54] on span "41106049" at bounding box center [87, 54] width 98 height 5
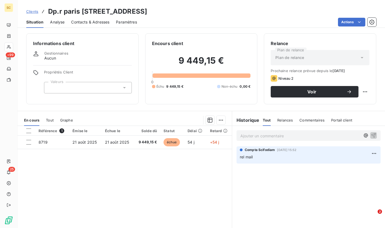
click at [91, 24] on span "Contacts & Adresses" at bounding box center [90, 21] width 38 height 5
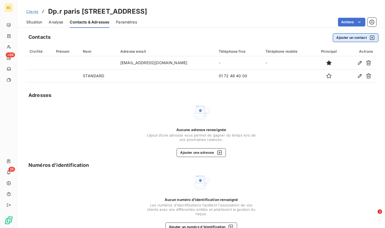
click at [345, 38] on button "Ajouter un contact" at bounding box center [356, 37] width 46 height 9
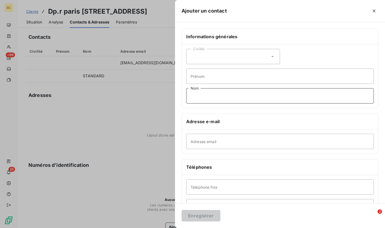
click at [208, 95] on input "Nom" at bounding box center [279, 95] width 187 height 15
type input "Contact chantier"
click at [208, 143] on input "Adresse email" at bounding box center [279, 141] width 187 height 15
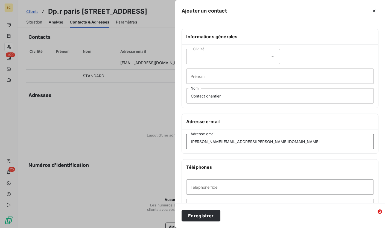
scroll to position [0, 0]
type input "[PERSON_NAME][EMAIL_ADDRESS][PERSON_NAME][DOMAIN_NAME]"
click at [209, 214] on button "Enregistrer" at bounding box center [200, 215] width 39 height 11
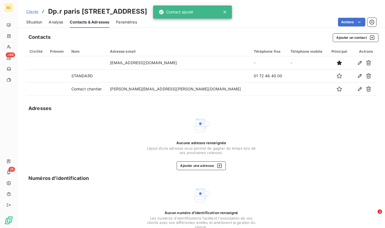
click at [29, 13] on span "Clients" at bounding box center [32, 11] width 12 height 4
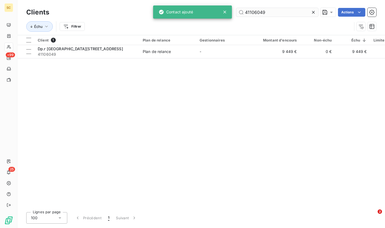
click at [256, 11] on input "41106049" at bounding box center [277, 12] width 82 height 9
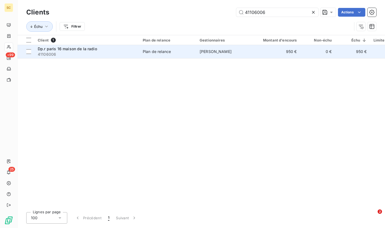
type input "41106006"
click at [255, 50] on td "950 €" at bounding box center [276, 51] width 47 height 13
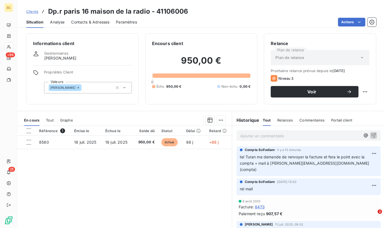
click at [95, 21] on span "Contacts & Adresses" at bounding box center [90, 21] width 38 height 5
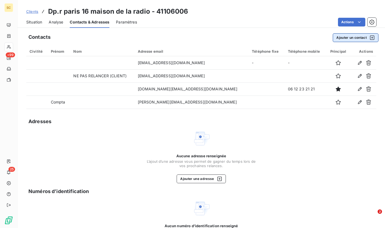
click at [343, 39] on button "Ajouter un contact" at bounding box center [356, 37] width 46 height 9
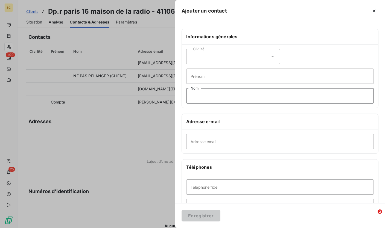
click at [213, 97] on input "Nom" at bounding box center [279, 95] width 187 height 15
type input "STANDARD"
click at [209, 190] on input "Téléphone fixe" at bounding box center [279, 187] width 187 height 15
type input "01 72 46 40 00"
drag, startPoint x: 210, startPoint y: 219, endPoint x: 214, endPoint y: 201, distance: 18.5
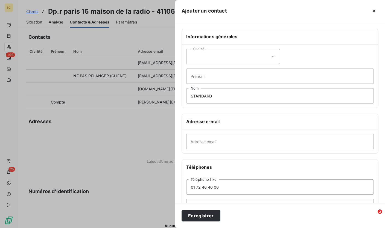
click at [210, 219] on button "Enregistrer" at bounding box center [200, 215] width 39 height 11
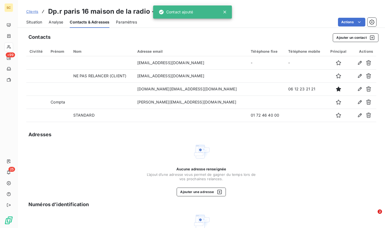
click at [27, 11] on span "Clients" at bounding box center [32, 11] width 12 height 4
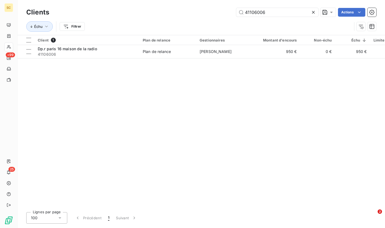
drag, startPoint x: 273, startPoint y: 14, endPoint x: 232, endPoint y: 10, distance: 41.2
click at [232, 10] on div "41106006 Actions" at bounding box center [216, 12] width 320 height 9
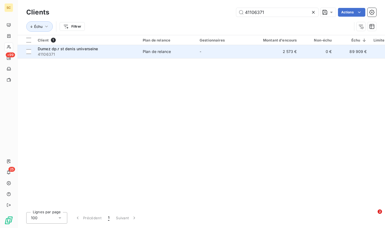
type input "41106371"
click at [107, 55] on span "41106371" at bounding box center [87, 54] width 98 height 5
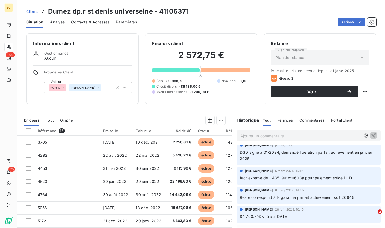
scroll to position [4, 0]
click at [102, 23] on span "Contacts & Adresses" at bounding box center [90, 21] width 38 height 5
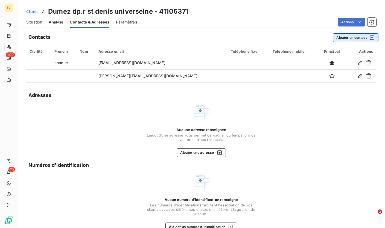
click at [332, 42] on div "Contacts Ajouter un contact Civilité Prénom Nom Adresse email Téléphone fixe Té…" at bounding box center [200, 135] width 367 height 210
click at [333, 39] on button "Ajouter un contact" at bounding box center [356, 37] width 46 height 9
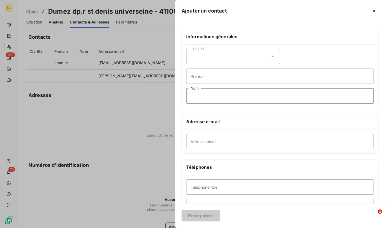
click at [210, 96] on input "Nom" at bounding box center [279, 95] width 187 height 15
type input "STANDARD"
click at [207, 186] on input "Téléphone fixe" at bounding box center [279, 187] width 187 height 15
type input "01 72 46 40 00"
click at [202, 217] on button "Enregistrer" at bounding box center [200, 215] width 39 height 11
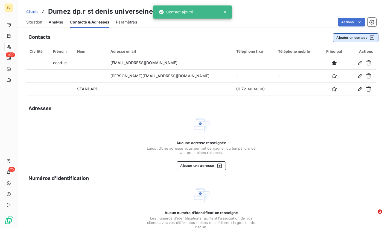
click at [345, 36] on button "Ajouter un contact" at bounding box center [356, 37] width 46 height 9
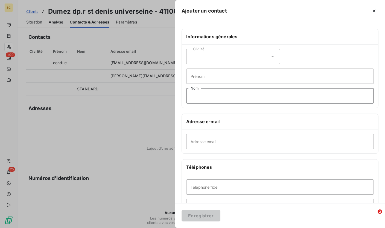
click at [205, 96] on input "Nom" at bounding box center [279, 95] width 187 height 15
type input "Contact chantier"
click at [209, 145] on input "Adresse email" at bounding box center [279, 141] width 187 height 15
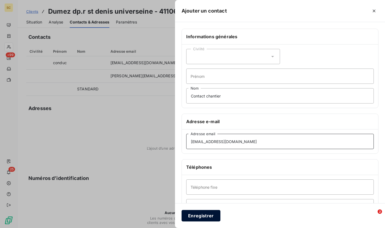
type input "[EMAIL_ADDRESS][DOMAIN_NAME]"
click at [205, 218] on button "Enregistrer" at bounding box center [200, 215] width 39 height 11
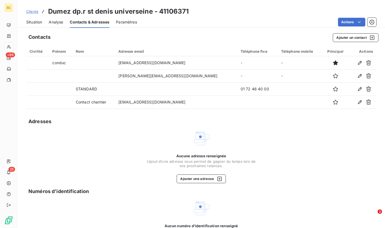
click at [34, 12] on span "Clients" at bounding box center [32, 11] width 12 height 4
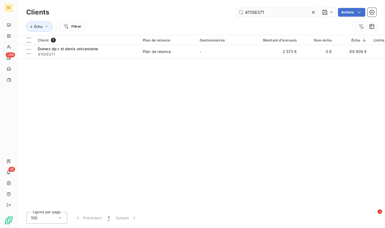
click at [254, 14] on input "41106371" at bounding box center [277, 12] width 82 height 9
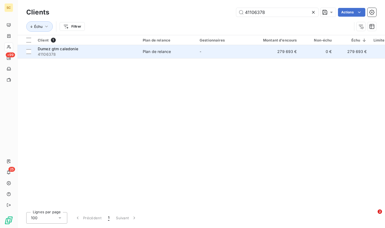
type input "41106378"
click at [73, 52] on span "41106378" at bounding box center [87, 54] width 98 height 5
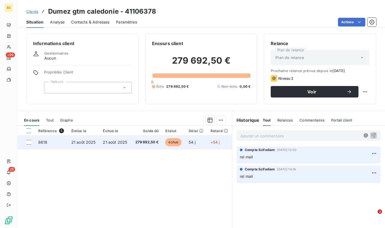
click at [131, 145] on td "279 692,50 €" at bounding box center [146, 142] width 31 height 13
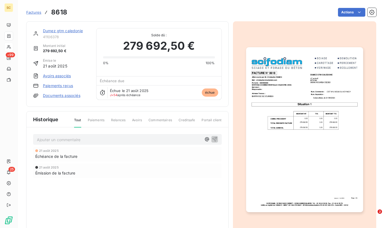
click at [289, 161] on img "button" at bounding box center [304, 129] width 117 height 165
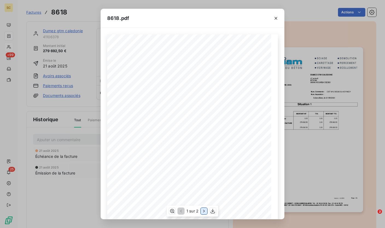
click at [203, 213] on icon "button" at bounding box center [203, 210] width 5 height 5
click at [276, 19] on icon "button" at bounding box center [275, 18] width 5 height 5
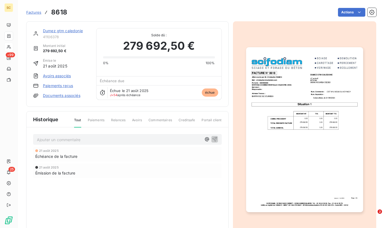
click at [274, 83] on img "button" at bounding box center [304, 129] width 117 height 165
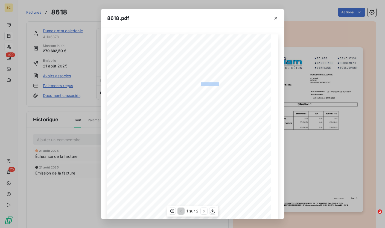
drag, startPoint x: 211, startPoint y: 83, endPoint x: 199, endPoint y: 85, distance: 12.1
click at [201, 85] on span "98846 NOUMEA CEDEX" at bounding box center [215, 83] width 29 height 2
copy span "98846 NOUME"
click at [333, 34] on div "8618.pdf Version : 18.00R01 Page : 1/2 SCIFODIAM - [STREET_ADDRESS][PERSON_NAME…" at bounding box center [192, 114] width 385 height 228
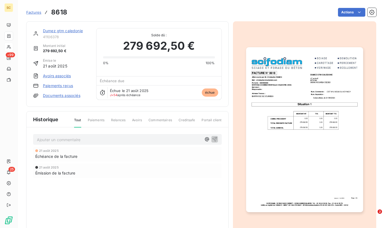
click at [330, 84] on img "button" at bounding box center [304, 129] width 117 height 165
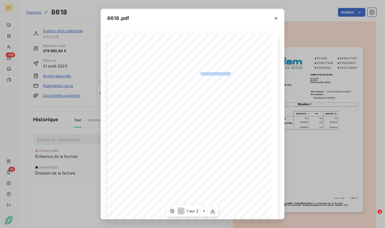
drag, startPoint x: 222, startPoint y: 73, endPoint x: 198, endPoint y: 73, distance: 23.2
click at [201, 73] on span "DUMEZ GTM CALEDONIE" at bounding box center [216, 73] width 31 height 2
copy span "[PERSON_NAME] GTM CALEDONI"
click at [276, 17] on icon "button" at bounding box center [275, 18] width 3 height 3
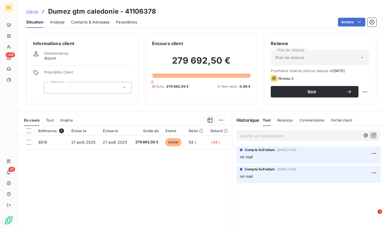
click at [89, 25] on div "Contacts & Adresses" at bounding box center [90, 21] width 38 height 11
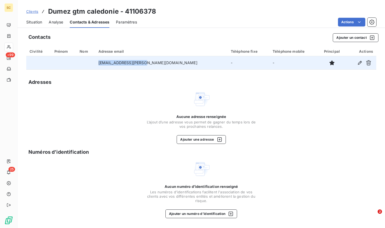
drag, startPoint x: 166, startPoint y: 63, endPoint x: 114, endPoint y: 63, distance: 51.9
click at [114, 63] on td "[EMAIL_ADDRESS][PERSON_NAME][DOMAIN_NAME]" at bounding box center [161, 62] width 132 height 13
copy td "[EMAIL_ADDRESS][PERSON_NAME][DOMAIN_NAME]"
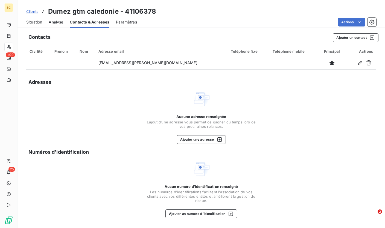
click at [185, 77] on div "Contacts Ajouter un contact Civilité Prénom Nom Adresse email Téléphone fixe Té…" at bounding box center [200, 129] width 367 height 198
click at [146, 72] on div "Contacts Ajouter un contact Civilité Prénom Nom Adresse email Téléphone fixe Té…" at bounding box center [200, 129] width 367 height 198
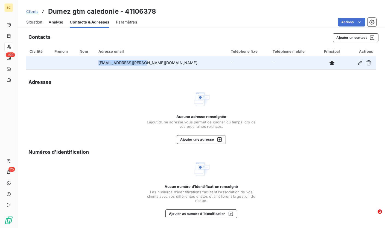
drag, startPoint x: 164, startPoint y: 63, endPoint x: 114, endPoint y: 62, distance: 50.3
click at [114, 63] on td "[EMAIL_ADDRESS][PERSON_NAME][DOMAIN_NAME]" at bounding box center [161, 62] width 132 height 13
copy td "[EMAIL_ADDRESS][PERSON_NAME][DOMAIN_NAME]"
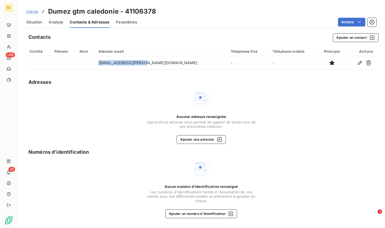
click at [34, 22] on span "Situation" at bounding box center [34, 21] width 16 height 5
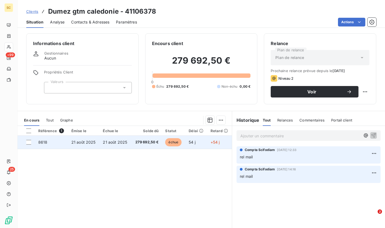
click at [155, 144] on span "279 692,50 €" at bounding box center [146, 142] width 24 height 5
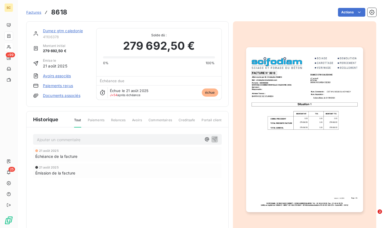
click at [248, 133] on img "button" at bounding box center [304, 129] width 117 height 165
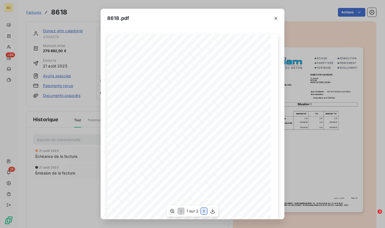
click at [206, 211] on button "button" at bounding box center [204, 211] width 7 height 7
click at [276, 18] on icon "button" at bounding box center [275, 18] width 5 height 5
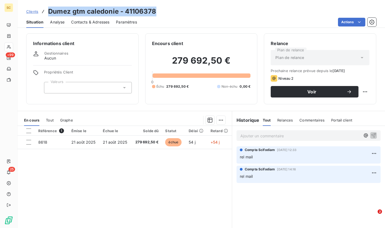
drag, startPoint x: 48, startPoint y: 13, endPoint x: 155, endPoint y: 12, distance: 106.8
click at [155, 12] on h3 "Dumez gtm caledonie - 41106378" at bounding box center [102, 12] width 108 height 10
copy h3 "Dumez gtm caledonie - 41106378"
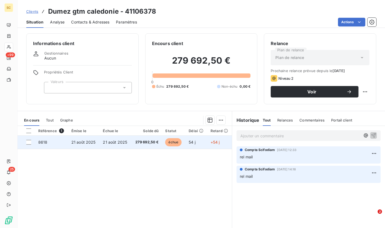
click at [134, 142] on span "279 692,50 €" at bounding box center [146, 142] width 24 height 5
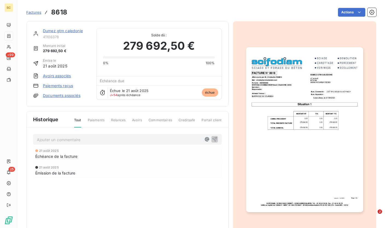
click at [311, 126] on img "button" at bounding box center [304, 129] width 117 height 165
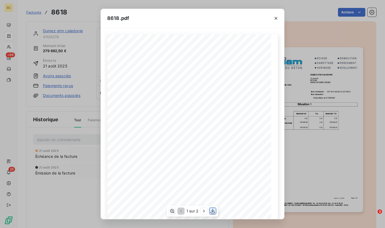
click at [212, 212] on icon "button" at bounding box center [212, 210] width 5 height 5
drag, startPoint x: 276, startPoint y: 19, endPoint x: 250, endPoint y: 20, distance: 26.2
click at [272, 20] on button "button" at bounding box center [275, 18] width 9 height 9
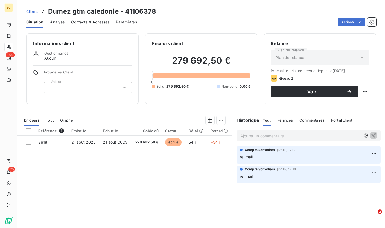
click at [269, 135] on p "Ajouter un commentaire ﻿" at bounding box center [300, 136] width 120 height 7
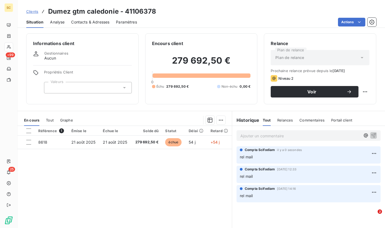
click at [88, 17] on div "Contacts & Adresses" at bounding box center [90, 21] width 38 height 11
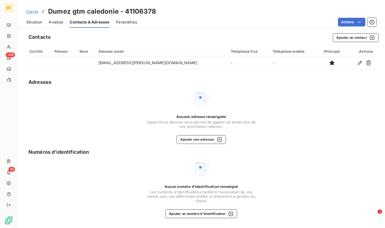
click at [39, 24] on span "Situation" at bounding box center [34, 21] width 16 height 5
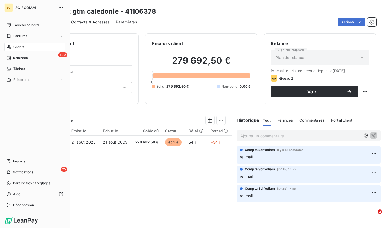
click at [22, 48] on span "Clients" at bounding box center [18, 47] width 11 height 5
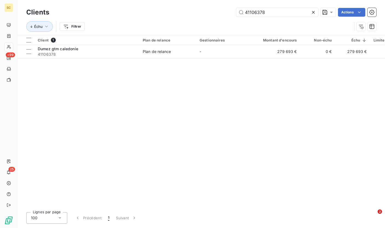
drag, startPoint x: 232, startPoint y: 11, endPoint x: 197, endPoint y: 11, distance: 34.7
click at [197, 11] on div "41106378 Actions" at bounding box center [216, 12] width 320 height 9
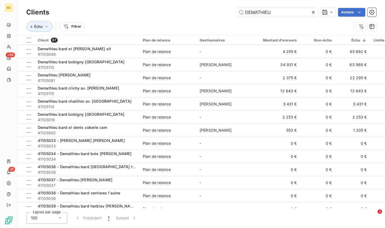
type input "DEMATHIEU"
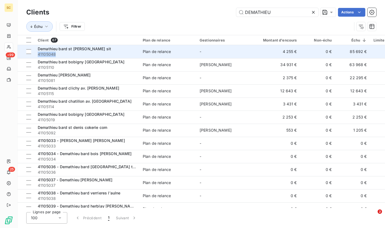
drag, startPoint x: 60, startPoint y: 55, endPoint x: 38, endPoint y: 55, distance: 22.4
click at [38, 55] on span "41105048" at bounding box center [87, 54] width 98 height 5
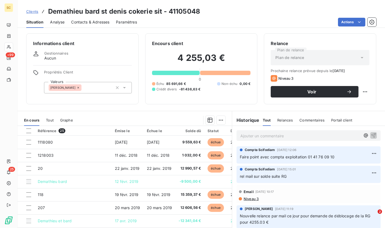
click at [179, 11] on h3 "Demathieu bard st denis cokerie sit - 41105048" at bounding box center [124, 12] width 152 height 10
copy h3 "41105048"
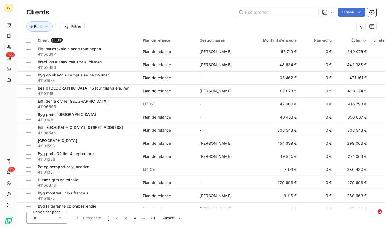
type input "41105048"
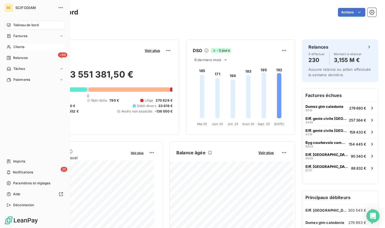
drag, startPoint x: 19, startPoint y: 49, endPoint x: 27, endPoint y: 49, distance: 7.7
click at [19, 49] on span "Clients" at bounding box center [18, 47] width 11 height 5
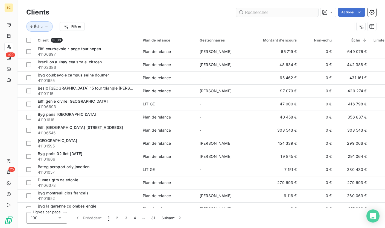
click at [259, 14] on input "text" at bounding box center [277, 12] width 82 height 9
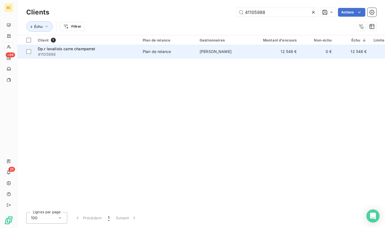
type input "41105988"
click at [91, 53] on span "41105988" at bounding box center [87, 54] width 98 height 5
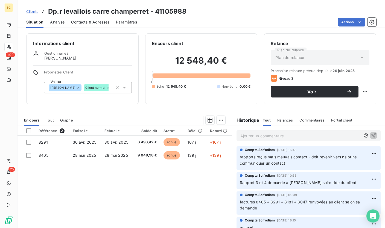
click at [102, 24] on span "Contacts & Adresses" at bounding box center [90, 21] width 38 height 5
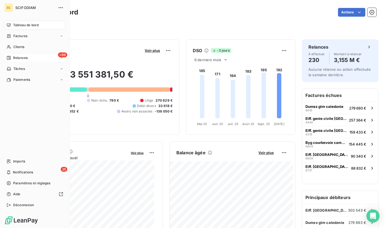
click at [22, 57] on span "Relances" at bounding box center [20, 57] width 14 height 5
click at [25, 48] on div "Clients" at bounding box center [34, 47] width 61 height 9
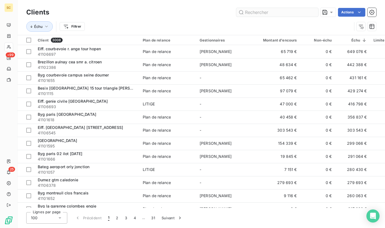
click at [262, 13] on input "text" at bounding box center [277, 12] width 82 height 9
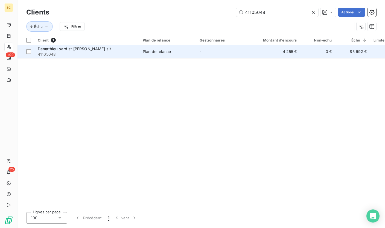
type input "41105048"
click at [85, 54] on span "41105048" at bounding box center [87, 54] width 98 height 5
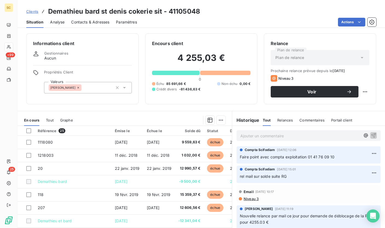
click at [30, 9] on link "Clients" at bounding box center [32, 11] width 12 height 5
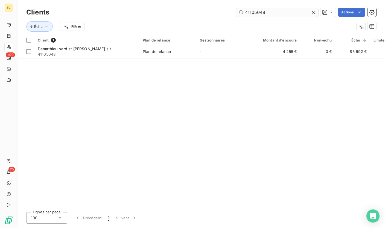
click at [246, 12] on input "41105048" at bounding box center [277, 12] width 82 height 9
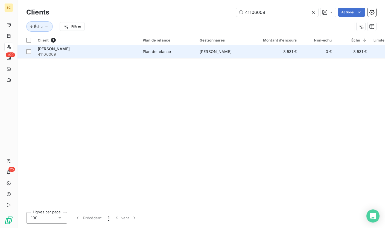
type input "41106009"
click at [139, 49] on td "Donato 41106009" at bounding box center [86, 51] width 105 height 13
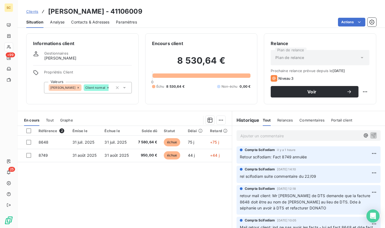
click at [98, 23] on span "Contacts & Adresses" at bounding box center [90, 21] width 38 height 5
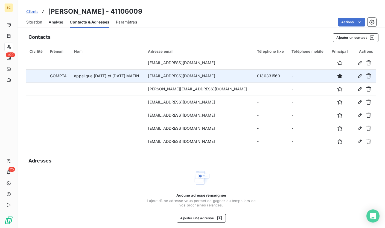
drag, startPoint x: 150, startPoint y: 77, endPoint x: 207, endPoint y: 77, distance: 57.1
click at [222, 78] on td "comptabilite@donato-construction.fr" at bounding box center [199, 75] width 109 height 13
copy td "comptabilite@donato-construction.fr"
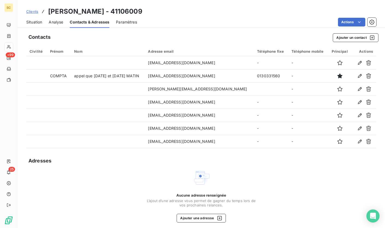
click at [35, 20] on span "Situation" at bounding box center [34, 21] width 16 height 5
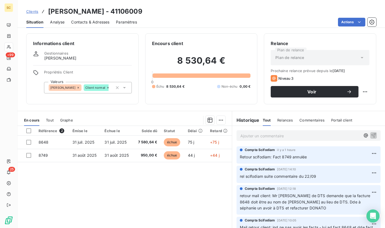
click at [95, 23] on span "Contacts & Adresses" at bounding box center [90, 21] width 38 height 5
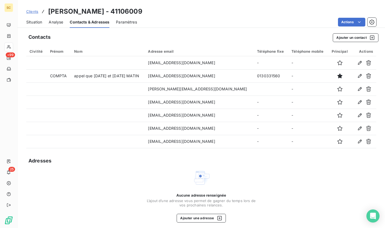
drag, startPoint x: 39, startPoint y: 22, endPoint x: 77, endPoint y: 0, distance: 44.2
click at [38, 22] on span "Situation" at bounding box center [34, 21] width 16 height 5
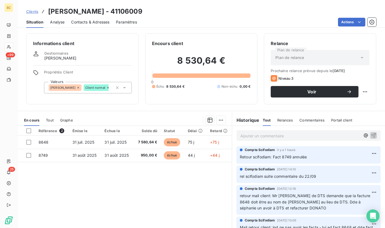
click at [82, 24] on span "Contacts & Adresses" at bounding box center [90, 21] width 38 height 5
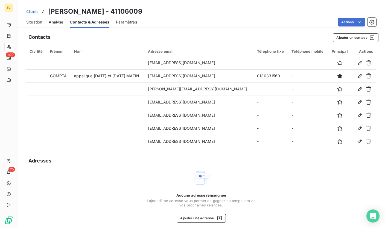
click at [39, 23] on span "Situation" at bounding box center [34, 21] width 16 height 5
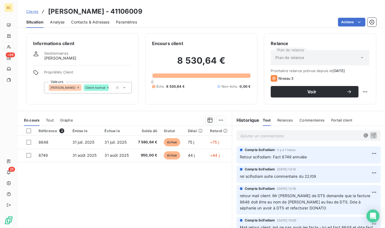
click at [363, 151] on html "SC +99 25 Clients Donato - 41106009 Situation Analyse Contacts & Adresses Param…" at bounding box center [192, 114] width 385 height 228
click at [354, 167] on div "Editer" at bounding box center [352, 165] width 31 height 9
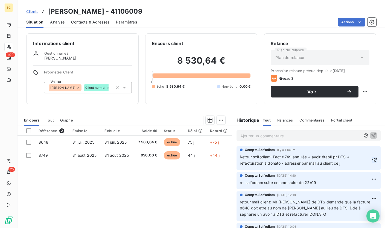
click at [372, 159] on icon "button" at bounding box center [374, 159] width 5 height 5
drag, startPoint x: 333, startPoint y: 164, endPoint x: 234, endPoint y: 155, distance: 99.6
click at [234, 155] on div "Compta Scifodiam il y a 0 secondes Retour scifodiam: Fact 8749 annulée + avoir …" at bounding box center [308, 158] width 153 height 26
copy span "Retour scifodiam: Fact 8749 annulée + avoir établi pr DTS + refacturation à don…"
click at [33, 10] on span "Clients" at bounding box center [32, 11] width 12 height 4
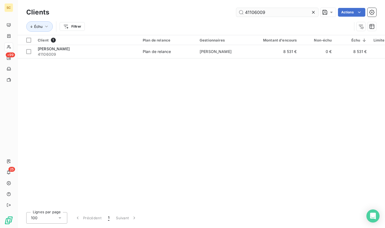
click at [258, 12] on input "41106009" at bounding box center [277, 12] width 82 height 9
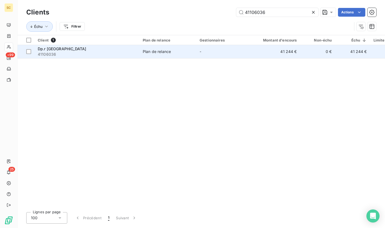
type input "41106036"
click at [86, 55] on span "41106036" at bounding box center [87, 54] width 98 height 5
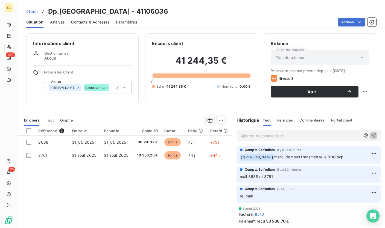
click at [265, 136] on p "Ajouter un commentaire ﻿" at bounding box center [300, 136] width 120 height 7
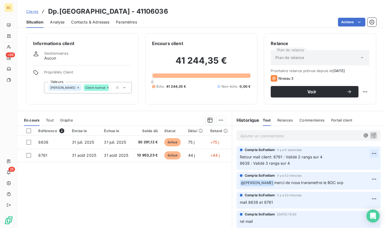
click at [362, 155] on html "SC +99 25 Clients Dp.r paris 08 rue courcelles - 41106036 Situation Analyse Con…" at bounding box center [192, 114] width 385 height 228
click at [354, 164] on div "Editer" at bounding box center [352, 165] width 31 height 9
click at [372, 160] on icon "button" at bounding box center [374, 160] width 5 height 5
click at [295, 137] on p "Ajouter un commentaire ﻿" at bounding box center [300, 136] width 120 height 7
click at [366, 154] on html "SC +99 25 Clients Dp.r paris 08 rue courcelles - 41106036 Situation Analyse Con…" at bounding box center [192, 114] width 385 height 228
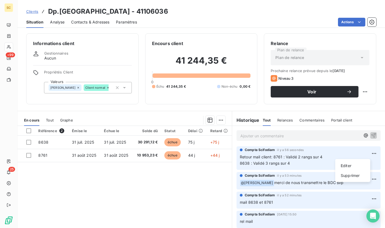
drag, startPoint x: 308, startPoint y: 138, endPoint x: 272, endPoint y: 137, distance: 36.6
click at [308, 138] on html "SC +99 25 Clients Dp.r paris 08 rue courcelles - 41106036 Situation Analyse Con…" at bounding box center [192, 114] width 385 height 228
click at [268, 137] on p "Ajouter un commentaire ﻿" at bounding box center [300, 136] width 120 height 7
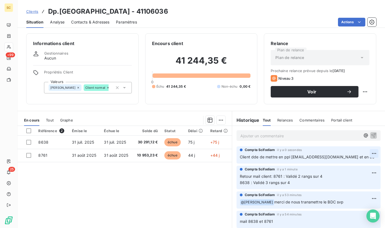
click at [363, 154] on html "SC +99 25 Clients Dp.r paris 08 rue courcelles - 41106036 Situation Analyse Con…" at bounding box center [192, 114] width 385 height 228
click at [345, 164] on div "Editer" at bounding box center [352, 165] width 31 height 9
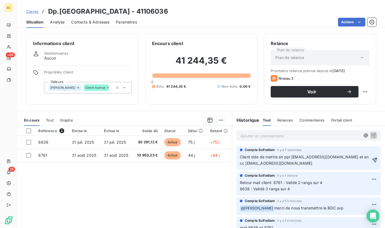
click at [372, 160] on icon "button" at bounding box center [374, 159] width 5 height 5
drag, startPoint x: 290, startPoint y: 158, endPoint x: 384, endPoint y: 154, distance: 94.4
click at [354, 154] on p "Client dde de mettre en ppl moran.abaul@vinci-construction.fr et en cc marc.far…" at bounding box center [308, 160] width 137 height 13
drag, startPoint x: 349, startPoint y: 158, endPoint x: 289, endPoint y: 159, distance: 61.0
click at [289, 159] on span "Client dde de mettre en ppl moran.abaul@vinci-construction.fr et en cc marc.far…" at bounding box center [308, 160] width 136 height 11
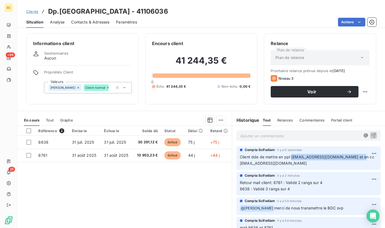
copy span "moran.abaul@vinci-construction.fr"
click at [90, 20] on span "Contacts & Adresses" at bounding box center [90, 21] width 38 height 5
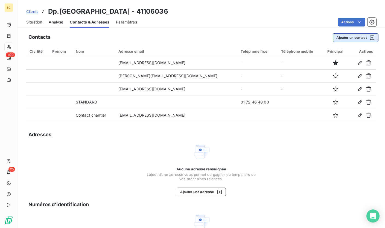
click at [338, 37] on button "Ajouter un contact" at bounding box center [356, 37] width 46 height 9
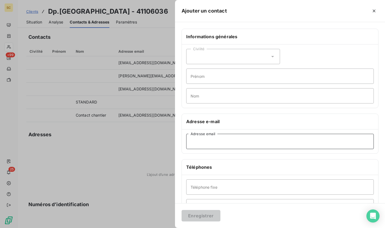
click at [214, 142] on input "Adresse email" at bounding box center [279, 141] width 187 height 15
paste input "moran.abaul@vinci-construction.fr"
type input "moran.abaul@vinci-construction.fr"
click at [210, 93] on input "Nom" at bounding box center [279, 95] width 187 height 15
type input "Contact direct"
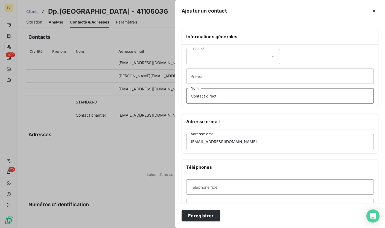
click at [181, 210] on button "Enregistrer" at bounding box center [200, 215] width 39 height 11
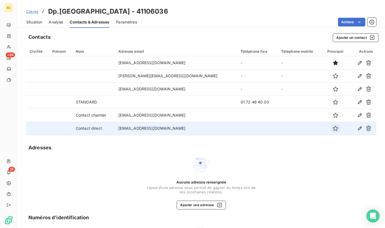
click at [331, 129] on button "button" at bounding box center [335, 128] width 9 height 9
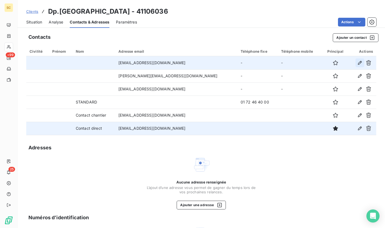
click at [357, 64] on icon "button" at bounding box center [359, 62] width 5 height 5
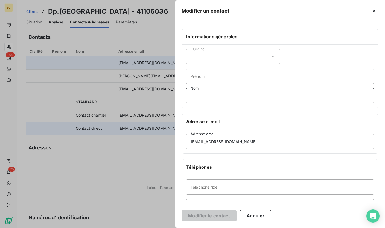
click at [202, 96] on input "Nom" at bounding box center [279, 95] width 187 height 15
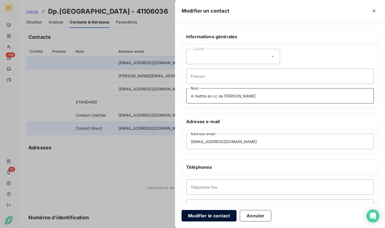
type input "A mettre en cc de Moran Abaul"
click at [228, 217] on button "Modifier le contact" at bounding box center [208, 215] width 55 height 11
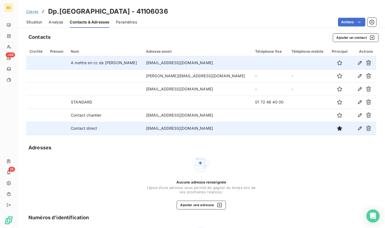
click at [37, 17] on div "Situation" at bounding box center [34, 21] width 16 height 11
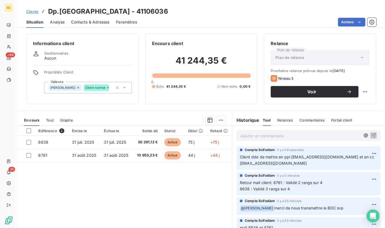
drag, startPoint x: 305, startPoint y: 163, endPoint x: 237, endPoint y: 157, distance: 68.0
click at [240, 157] on p "Client dde de mettre en ppl moran.abaul@vinci-construction.fr et en cc marc.far…" at bounding box center [308, 160] width 137 height 13
copy span "Client dde de mettre en ppl moran.abaul@vinci-construction.fr et en cc marc.far…"
click at [159, 11] on h3 "Dp.[GEOGRAPHIC_DATA] - 41106036" at bounding box center [108, 12] width 120 height 10
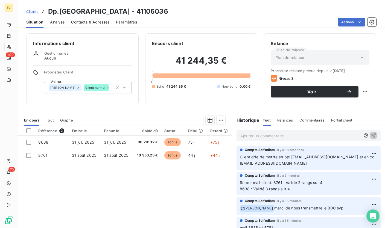
copy h3 "41106036"
drag, startPoint x: 294, startPoint y: 189, endPoint x: 235, endPoint y: 182, distance: 59.4
click at [236, 182] on div "Compta Scifodiam il y a 3 minutes Retour mail client: 8761 : Validé 2 rangs sur…" at bounding box center [308, 183] width 144 height 23
copy p "Retour mail client: 8761 : Validé 2 rangs sur 4 8638 : Validé 3 rangs sur 4"
drag, startPoint x: 308, startPoint y: 164, endPoint x: 249, endPoint y: 156, distance: 59.1
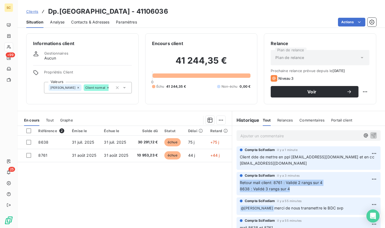
click at [249, 156] on p "Client dde de mettre en ppl moran.abaul@vinci-construction.fr et en cc marc.far…" at bounding box center [308, 160] width 137 height 13
copy span "dde de mettre en ppl moran.abaul@vinci-construction.fr et en cc marc.farah@vinc…"
click at [264, 140] on div "Ajouter un commentaire ﻿" at bounding box center [308, 135] width 144 height 11
click at [92, 26] on div "Contacts & Adresses" at bounding box center [90, 21] width 38 height 11
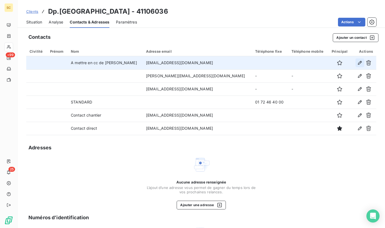
click at [357, 61] on icon "button" at bounding box center [359, 62] width 5 height 5
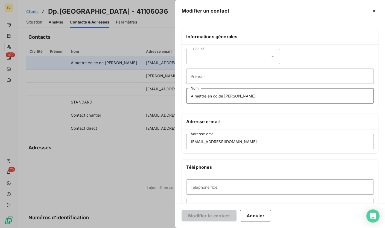
drag, startPoint x: 263, startPoint y: 98, endPoint x: 155, endPoint y: 97, distance: 107.7
click at [155, 228] on div "Modifier un contact Informations générales Civilité Prénom A mettre en cc de Mo…" at bounding box center [192, 228] width 385 height 0
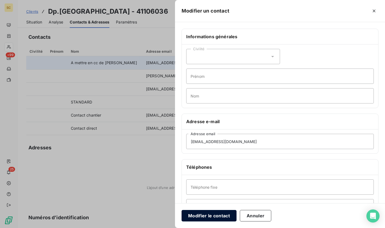
click at [220, 218] on button "Modifier le contact" at bounding box center [208, 215] width 55 height 11
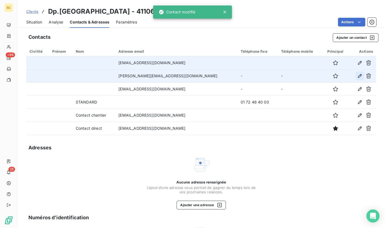
click at [357, 77] on icon "button" at bounding box center [359, 75] width 5 height 5
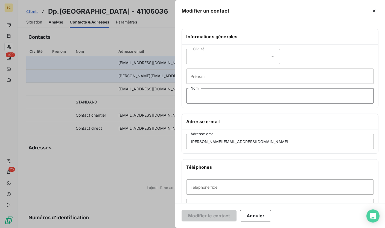
click at [210, 96] on input "Nom" at bounding box center [279, 95] width 187 height 15
paste input "A mettre en cc de Moran Abaul"
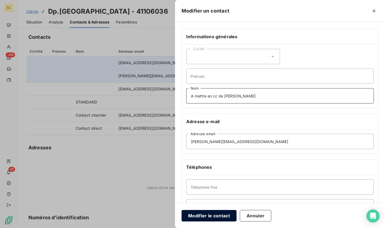
type input "A mettre en cc de Moran Abaul"
click at [226, 218] on button "Modifier le contact" at bounding box center [208, 215] width 55 height 11
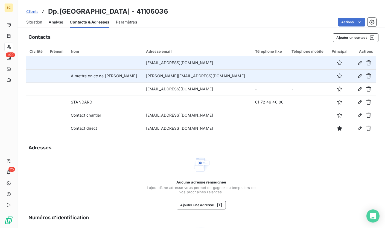
drag, startPoint x: 38, startPoint y: 20, endPoint x: 41, endPoint y: 21, distance: 3.7
click at [37, 20] on span "Situation" at bounding box center [34, 21] width 16 height 5
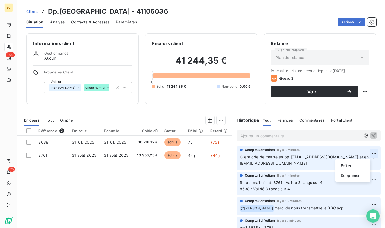
click at [365, 153] on html "SC +99 25 Clients Dp.r paris 08 rue courcelles - 41106036 Situation Analyse Con…" at bounding box center [192, 114] width 385 height 228
click at [344, 166] on div "Editer" at bounding box center [352, 165] width 31 height 9
drag, startPoint x: 296, startPoint y: 164, endPoint x: 249, endPoint y: 164, distance: 47.0
click at [250, 164] on p "Client dde de mettre en ppl moran.abaul@vinci-construction.fr et en cc marc.far…" at bounding box center [305, 160] width 131 height 13
click at [94, 21] on span "Contacts & Adresses" at bounding box center [90, 21] width 38 height 5
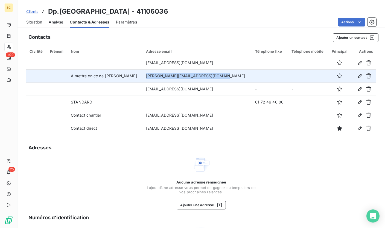
drag, startPoint x: 218, startPoint y: 78, endPoint x: 140, endPoint y: 78, distance: 78.1
click at [143, 78] on td "[PERSON_NAME][EMAIL_ADDRESS][PERSON_NAME][DOMAIN_NAME]" at bounding box center [197, 75] width 109 height 13
copy td "[PERSON_NAME][EMAIL_ADDRESS][PERSON_NAME][DOMAIN_NAME]"
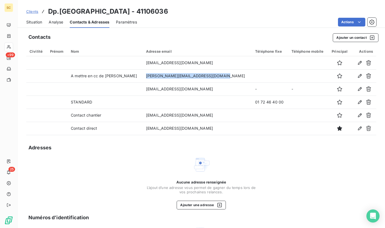
drag, startPoint x: 35, startPoint y: 24, endPoint x: 40, endPoint y: 25, distance: 5.2
click at [35, 24] on span "Situation" at bounding box center [34, 21] width 16 height 5
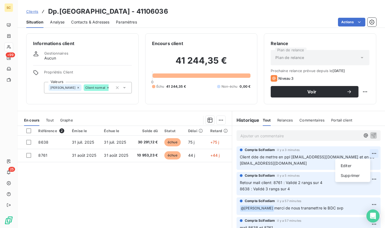
click at [365, 151] on html "SC +99 25 Clients Dp.r paris 08 rue courcelles - 41106036 Situation Analyse Con…" at bounding box center [192, 114] width 385 height 228
click at [356, 165] on div "Editer" at bounding box center [352, 165] width 31 height 9
drag, startPoint x: 318, startPoint y: 164, endPoint x: 249, endPoint y: 164, distance: 68.9
click at [249, 164] on p "Client dde de mettre en ppl moran.abaul@vinci-construction.fr et en cc marc.far…" at bounding box center [305, 160] width 131 height 13
click at [372, 159] on icon "button" at bounding box center [374, 160] width 5 height 5
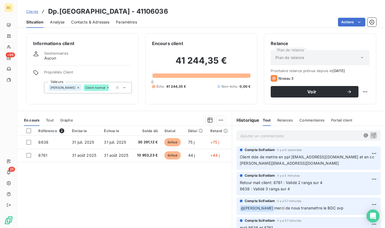
click at [34, 12] on span "Clients" at bounding box center [32, 11] width 12 height 4
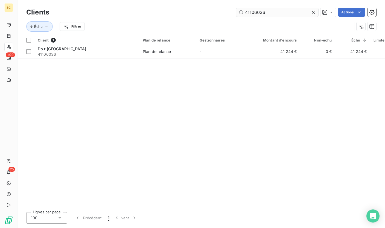
click at [251, 13] on input "41106036" at bounding box center [277, 12] width 82 height 9
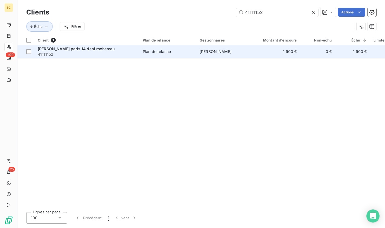
type input "41111152"
click at [114, 53] on span "41111152" at bounding box center [87, 54] width 98 height 5
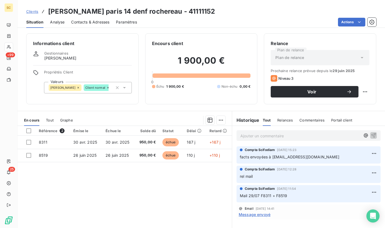
click at [264, 135] on p "Ajouter un commentaire ﻿" at bounding box center [300, 136] width 120 height 7
drag, startPoint x: 285, startPoint y: 135, endPoint x: 289, endPoint y: 135, distance: 4.4
click at [284, 135] on span "Retour client: dde rapport lié aux facts" at bounding box center [275, 135] width 70 height 5
click at [292, 135] on span "Retour client: dde rapports lié aux facts" at bounding box center [276, 135] width 72 height 5
click at [332, 137] on p "Retour client: dde rapports liés aux facts" at bounding box center [300, 136] width 120 height 6
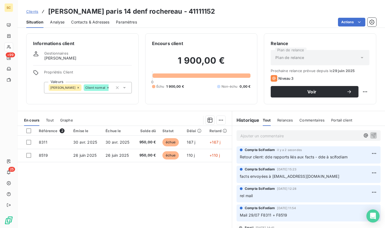
click at [298, 135] on p "Ajouter un commentaire ﻿" at bounding box center [300, 136] width 120 height 7
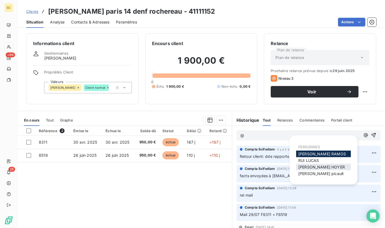
click at [326, 168] on span "STEPHANIE HOYER" at bounding box center [321, 167] width 46 height 5
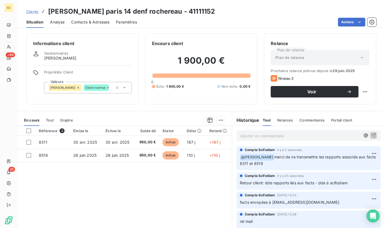
click at [190, 10] on h3 "Leon grosse paris 14 denf rochereau - 41111152" at bounding box center [131, 12] width 167 height 10
copy h3 "41111152"
drag, startPoint x: 333, startPoint y: 177, endPoint x: 347, endPoint y: 181, distance: 14.7
click at [339, 179] on div "Compta Scifodiam il y a 25 secondes Retour client: dde rapports liés aux facts …" at bounding box center [308, 179] width 137 height 13
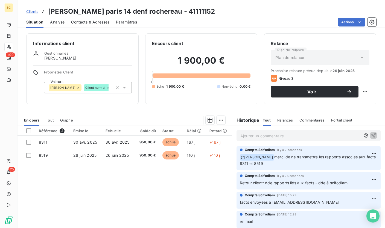
drag, startPoint x: 347, startPoint y: 182, endPoint x: 236, endPoint y: 184, distance: 111.2
click at [236, 184] on div "Compta Scifodiam il y a 25 secondes Retour client: dde rapports liés aux facts …" at bounding box center [308, 180] width 144 height 17
copy span "Retour client: dde rapports liés aux facts - dde à scifodiam"
click at [285, 158] on span "merci de ns transmettre les rapports associés aux facts 8311 et 8519" at bounding box center [308, 160] width 137 height 11
click at [36, 12] on span "Clients" at bounding box center [32, 11] width 12 height 4
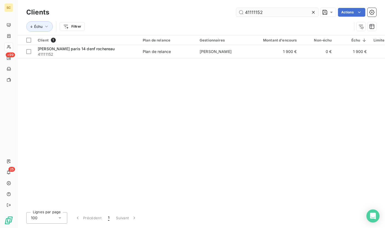
click at [255, 13] on input "41111152" at bounding box center [277, 12] width 82 height 9
type input "41111140"
click at [115, 52] on span "41111140" at bounding box center [87, 54] width 98 height 5
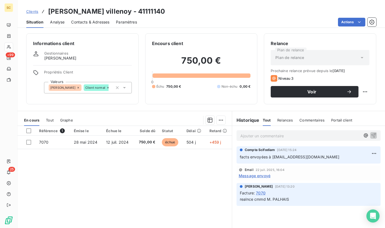
click at [278, 137] on p "Ajouter un commentaire ﻿" at bounding box center [300, 136] width 120 height 7
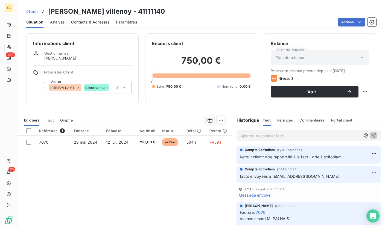
click at [306, 134] on p "Ajouter un commentaire ﻿" at bounding box center [300, 136] width 120 height 7
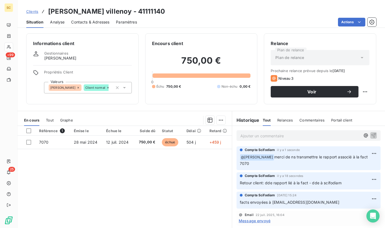
drag, startPoint x: 258, startPoint y: 163, endPoint x: 280, endPoint y: 163, distance: 21.6
click at [277, 159] on p "﻿ @ STEPHANIE HOYER merci de ns transmettre le rapport associé à la fact 7070" at bounding box center [308, 160] width 137 height 13
drag, startPoint x: 286, startPoint y: 180, endPoint x: 259, endPoint y: 185, distance: 27.2
click at [286, 181] on p "Retour client: dde rapport lié à la fact - dde à scifodiam" at bounding box center [308, 183] width 137 height 6
drag, startPoint x: 237, startPoint y: 183, endPoint x: 339, endPoint y: 180, distance: 101.7
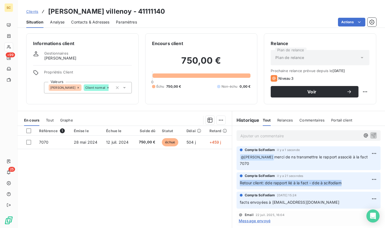
click at [339, 180] on p "Retour client: dde rapport lié à la fact - dde à scifodiam" at bounding box center [308, 183] width 137 height 6
click at [83, 24] on span "Contacts & Adresses" at bounding box center [90, 21] width 38 height 5
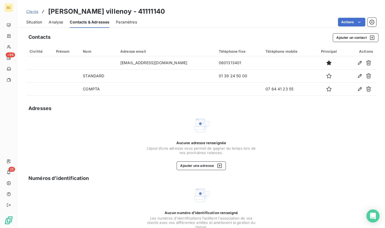
click at [54, 23] on span "Analyse" at bounding box center [56, 21] width 14 height 5
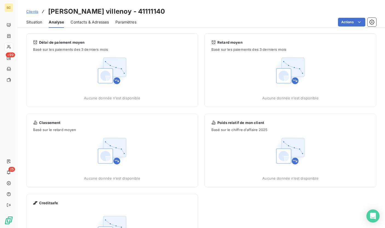
click at [34, 23] on span "Situation" at bounding box center [34, 21] width 16 height 5
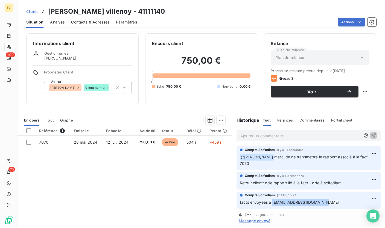
drag, startPoint x: 319, startPoint y: 202, endPoint x: 273, endPoint y: 204, distance: 46.2
click at [269, 204] on p "facts envoyées à r.appatore@leongrosse.fr" at bounding box center [308, 202] width 137 height 6
click at [106, 23] on span "Contacts & Adresses" at bounding box center [90, 21] width 38 height 5
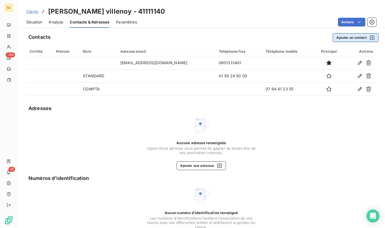
click at [345, 39] on button "Ajouter un contact" at bounding box center [356, 37] width 46 height 9
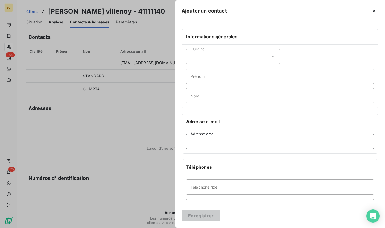
click at [228, 141] on input "Adresse email" at bounding box center [279, 141] width 187 height 15
paste input "r.appatore@leongrosse.fr"
type input "r.appatore@leongrosse.fr"
click at [209, 217] on button "Enregistrer" at bounding box center [200, 215] width 39 height 11
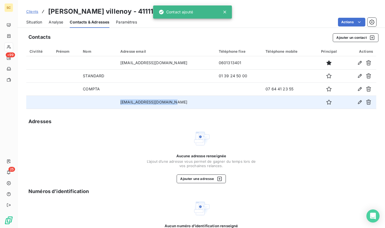
drag, startPoint x: 184, startPoint y: 103, endPoint x: 113, endPoint y: 102, distance: 71.6
click at [113, 102] on tr "r.appatore@leongrosse.fr" at bounding box center [201, 102] width 350 height 13
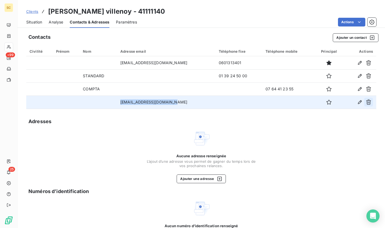
click at [365, 105] on button "button" at bounding box center [368, 102] width 9 height 9
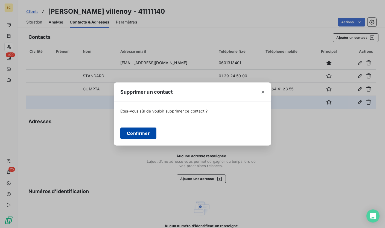
click at [140, 129] on button "Confirmer" at bounding box center [138, 133] width 36 height 11
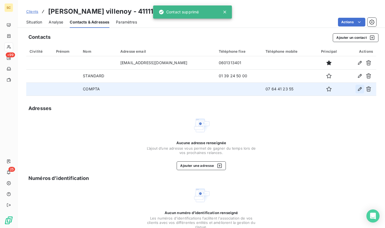
click at [358, 89] on icon "button" at bounding box center [359, 88] width 5 height 5
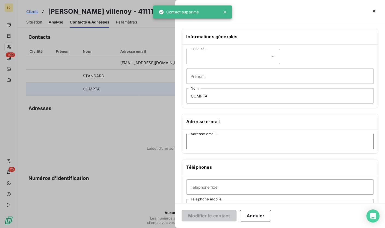
click at [210, 145] on input "Adresse email" at bounding box center [279, 141] width 187 height 15
paste input "r.appatore@leongrosse.fr"
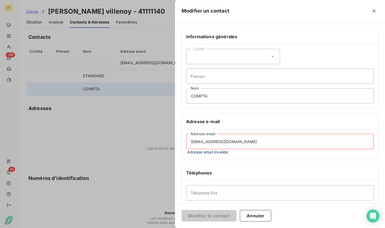
click at [196, 143] on input "r.appatore@leongrosse.fr" at bounding box center [279, 141] width 187 height 15
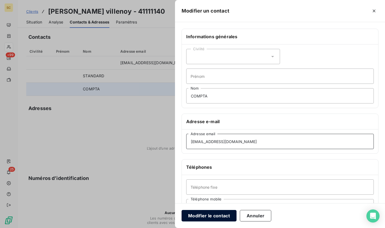
type input "r.appatore@leongrosse.fr"
click at [204, 218] on button "Modifier le contact" at bounding box center [208, 215] width 55 height 11
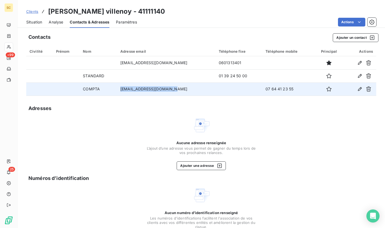
drag, startPoint x: 176, startPoint y: 90, endPoint x: 120, endPoint y: 90, distance: 55.7
click at [120, 90] on tr "COMPTA r.appatore@leongrosse.fr 07 64 41 23 55" at bounding box center [201, 89] width 350 height 13
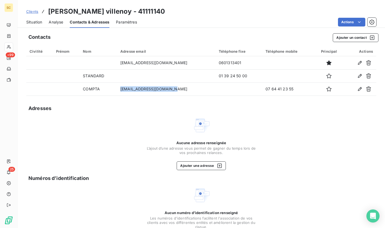
click at [36, 11] on span "Clients" at bounding box center [32, 11] width 12 height 4
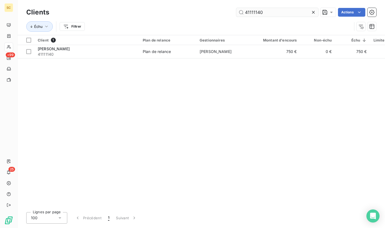
click at [265, 13] on input "41111140" at bounding box center [277, 12] width 82 height 9
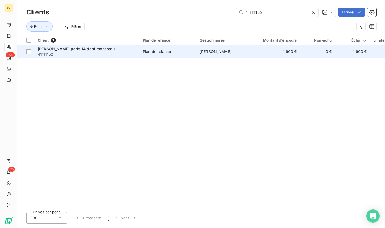
type input "41111152"
click at [84, 52] on span "41111152" at bounding box center [87, 54] width 98 height 5
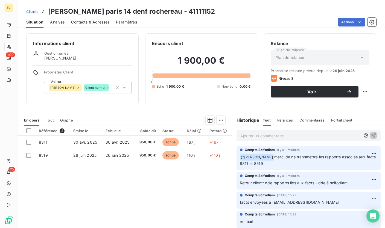
click at [98, 23] on span "Contacts & Adresses" at bounding box center [90, 21] width 38 height 5
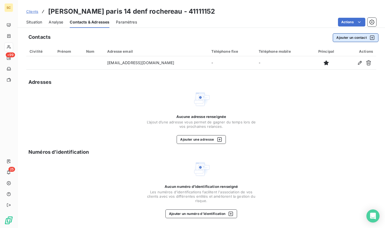
click at [351, 36] on button "Ajouter un contact" at bounding box center [356, 37] width 46 height 9
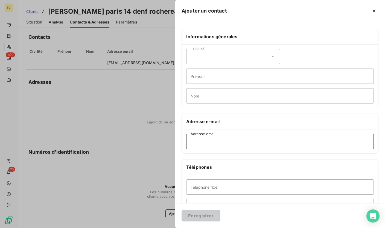
click at [206, 140] on input "Adresse email" at bounding box center [279, 141] width 187 height 15
paste input "r.appatore@leongrosse.fr"
click at [198, 142] on input "r.appatore@leongrosse.fr" at bounding box center [279, 141] width 187 height 15
type input "r.appatore@leongrosse.fr"
click at [215, 97] on input "Nom" at bounding box center [279, 95] width 187 height 15
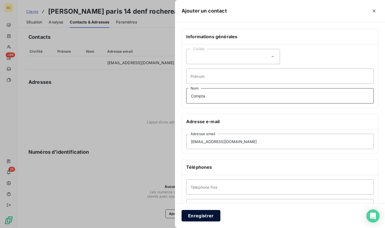
type input "Compta"
click at [197, 215] on button "Enregistrer" at bounding box center [200, 215] width 39 height 11
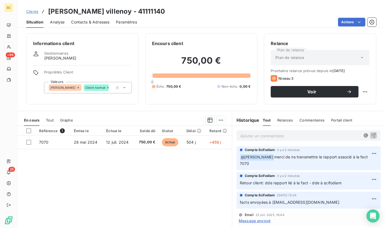
click at [96, 23] on span "Contacts & Adresses" at bounding box center [90, 21] width 38 height 5
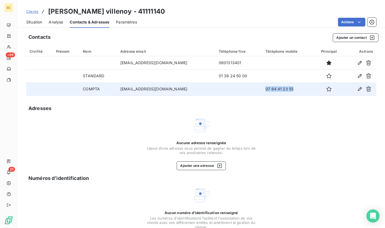
drag, startPoint x: 246, startPoint y: 90, endPoint x: 281, endPoint y: 90, distance: 35.0
click at [291, 88] on tr "COMPTA r.appatore@leongrosse.fr 07 64 41 23 55" at bounding box center [201, 89] width 350 height 13
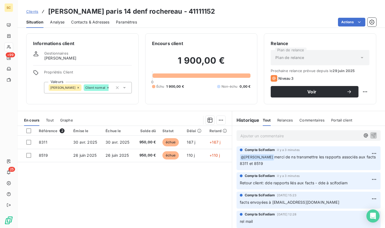
click at [103, 22] on span "Contacts & Adresses" at bounding box center [90, 21] width 38 height 5
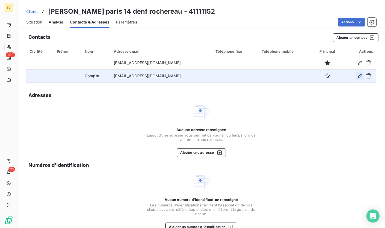
click at [357, 77] on icon "button" at bounding box center [359, 75] width 5 height 5
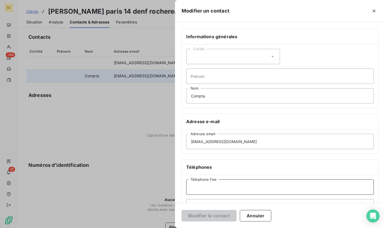
click at [204, 190] on input "Téléphone fixe" at bounding box center [279, 187] width 187 height 15
paste input "07 64 41 23 55"
click at [200, 188] on input "07 64 41 23 55" at bounding box center [279, 187] width 187 height 15
click at [180, 186] on div "Informations générales Civilité Prénom Compta Nom Adresse e-mail r.appatore@leo…" at bounding box center [280, 150] width 210 height 243
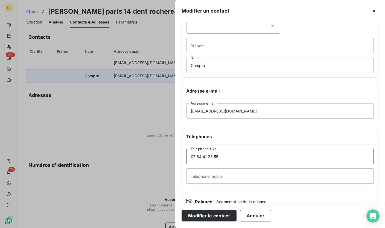
scroll to position [31, 0]
type input "07 64 41 23 55"
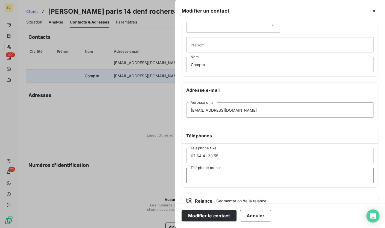
click at [212, 180] on input "Téléphone mobile" at bounding box center [279, 175] width 187 height 15
paste input "07 64 41 23 55"
click at [199, 174] on input "07 64 41 23 55" at bounding box center [279, 175] width 187 height 15
type input "07 64 41 23 55"
drag, startPoint x: 222, startPoint y: 154, endPoint x: 170, endPoint y: 153, distance: 51.4
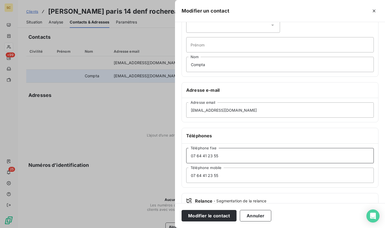
click at [170, 228] on div "Modifier un contact Informations générales Civilité Prénom Compta Nom Adresse e…" at bounding box center [192, 228] width 385 height 0
drag, startPoint x: 214, startPoint y: 216, endPoint x: 244, endPoint y: 217, distance: 30.3
click at [214, 216] on button "Modifier le contact" at bounding box center [208, 215] width 55 height 11
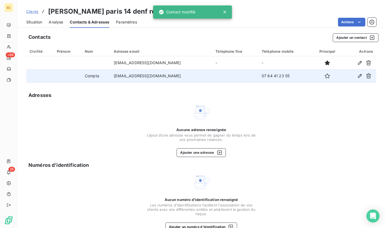
click at [34, 12] on span "Clients" at bounding box center [32, 11] width 12 height 4
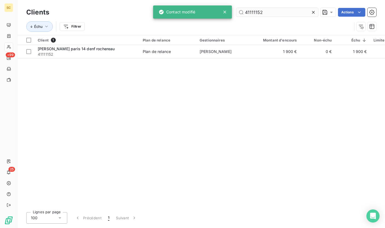
click at [252, 12] on input "41111152" at bounding box center [277, 12] width 82 height 9
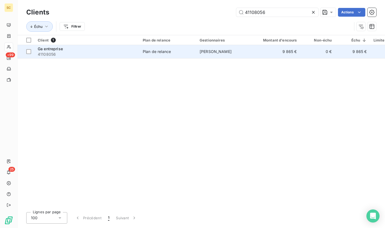
type input "41108056"
click at [110, 52] on span "41108056" at bounding box center [87, 54] width 98 height 5
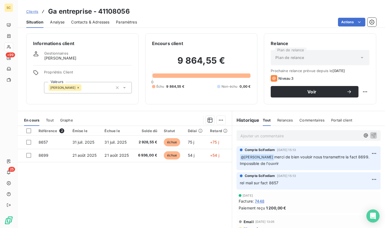
click at [277, 135] on p "Ajouter un commentaire ﻿" at bounding box center [300, 136] width 120 height 7
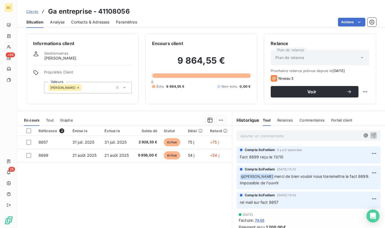
click at [120, 13] on h3 "Ga entreprise - 41108056" at bounding box center [89, 12] width 82 height 10
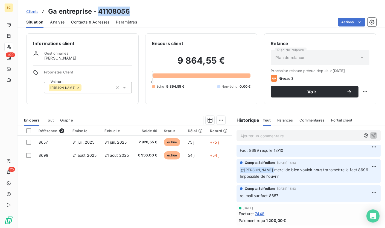
scroll to position [11, 0]
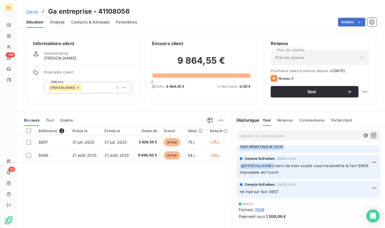
drag, startPoint x: 285, startPoint y: 149, endPoint x: 236, endPoint y: 149, distance: 49.2
click at [236, 149] on div "Compta Scifodiam il y a 0 secondes Fact 8699 reçu le 13/10" at bounding box center [308, 144] width 144 height 17
click at [34, 11] on span "Clients" at bounding box center [32, 11] width 12 height 4
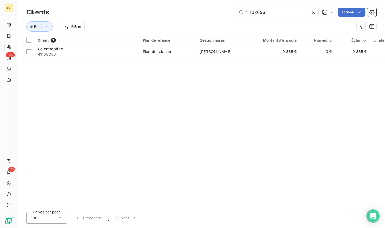
drag, startPoint x: 267, startPoint y: 12, endPoint x: 197, endPoint y: 13, distance: 69.9
click at [197, 13] on div "41108056 Actions" at bounding box center [216, 12] width 320 height 9
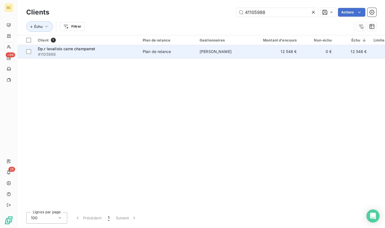
type input "41105988"
click at [125, 58] on td "Dp.r levallois carre champerret 41105988" at bounding box center [86, 51] width 105 height 13
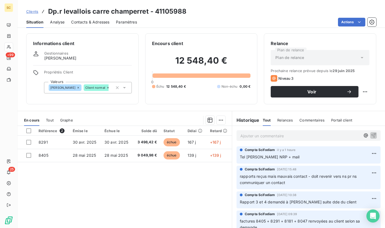
click at [100, 23] on span "Contacts & Adresses" at bounding box center [90, 21] width 38 height 5
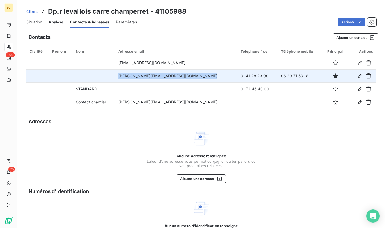
drag, startPoint x: 121, startPoint y: 77, endPoint x: 204, endPoint y: 78, distance: 83.3
click at [204, 78] on td "[PERSON_NAME][EMAIL_ADDRESS][DOMAIN_NAME]" at bounding box center [176, 75] width 122 height 13
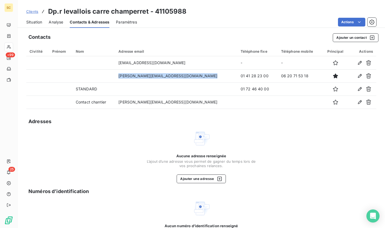
click at [36, 22] on span "Situation" at bounding box center [34, 21] width 16 height 5
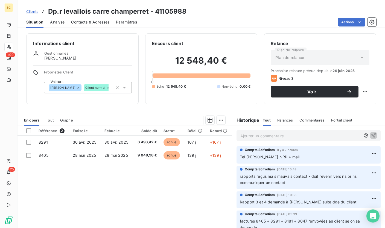
click at [263, 138] on p "Ajouter un commentaire ﻿" at bounding box center [300, 136] width 120 height 7
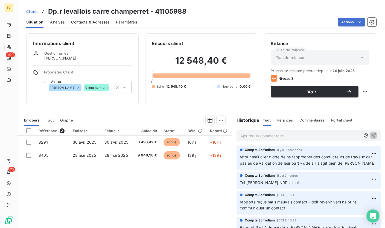
click at [32, 11] on span "Clients" at bounding box center [32, 11] width 12 height 4
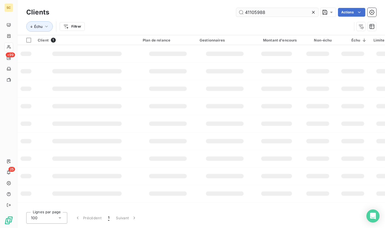
click at [260, 11] on input "41105988" at bounding box center [277, 12] width 82 height 9
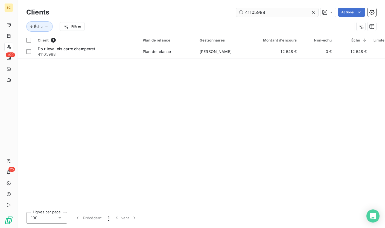
click at [260, 11] on input "41105988" at bounding box center [277, 12] width 82 height 9
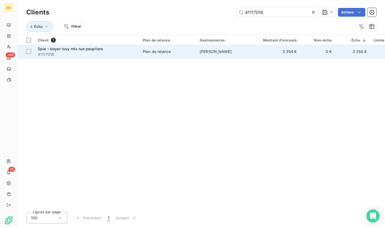
type input "41117016"
click at [103, 49] on div "Spie - boyer issy mlx rue peupliers" at bounding box center [87, 48] width 98 height 5
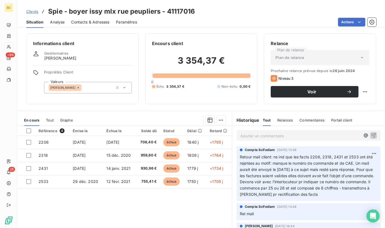
click at [27, 13] on link "Clients" at bounding box center [32, 11] width 12 height 5
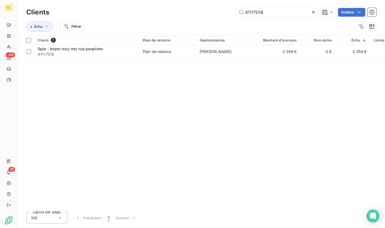
click at [200, 11] on div "41117016 Actions" at bounding box center [216, 12] width 320 height 9
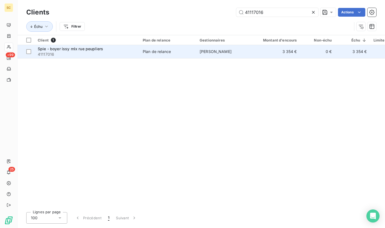
click at [120, 52] on span "41117016" at bounding box center [87, 54] width 98 height 5
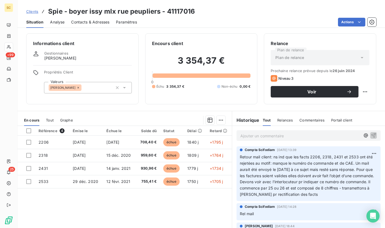
click at [293, 137] on p "Ajouter un commentaire ﻿" at bounding box center [300, 136] width 120 height 7
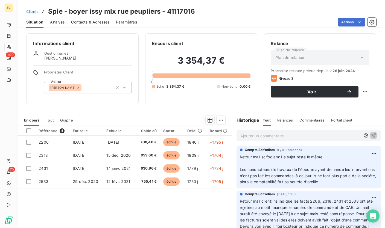
click at [99, 19] on span "Contacts & Adresses" at bounding box center [90, 21] width 38 height 5
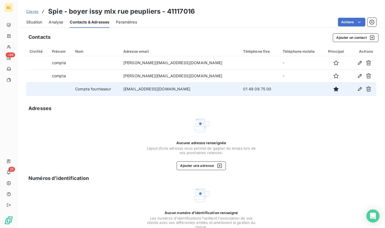
drag, startPoint x: 206, startPoint y: 89, endPoint x: 137, endPoint y: 90, distance: 68.6
click at [131, 90] on td "factures.sbidf@spiebatignolles.fr" at bounding box center [180, 89] width 120 height 13
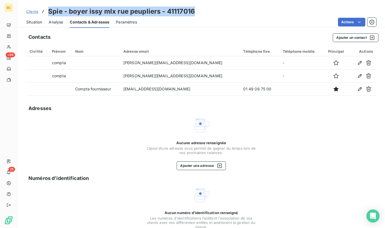
drag, startPoint x: 146, startPoint y: 13, endPoint x: 49, endPoint y: 13, distance: 97.0
click at [49, 13] on div "Clients Spie - boyer issy mlx rue peupliers - 41117016" at bounding box center [200, 12] width 367 height 10
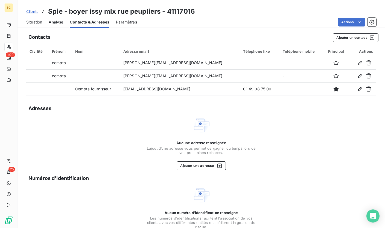
click at [191, 9] on h3 "Spie - boyer issy mlx rue peupliers - 41117016" at bounding box center [121, 12] width 147 height 10
drag, startPoint x: 37, startPoint y: 21, endPoint x: 64, endPoint y: 27, distance: 27.7
click at [37, 21] on span "Situation" at bounding box center [34, 21] width 16 height 5
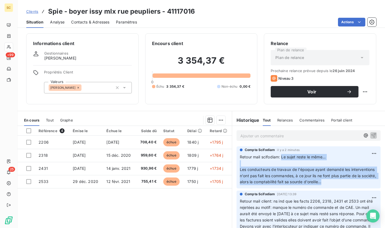
drag, startPoint x: 280, startPoint y: 158, endPoint x: 361, endPoint y: 183, distance: 85.3
click at [361, 183] on p "Retour mail scifodiam: Le sujet reste le même... ﻿ Les conducteurs de travaux d…" at bounding box center [308, 169] width 137 height 31
click at [367, 153] on html "SC +99 25 Clients Spie - boyer issy mlx rue peupliers - 41117016 Situation Anal…" at bounding box center [192, 114] width 385 height 228
click at [354, 166] on div "Editer" at bounding box center [352, 165] width 31 height 9
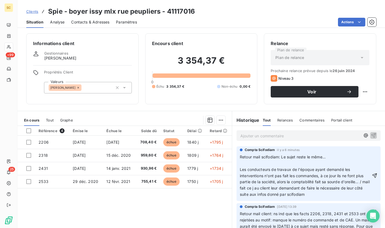
drag, startPoint x: 350, startPoint y: 195, endPoint x: 256, endPoint y: 190, distance: 93.8
click at [256, 190] on p "Retour mail scifodiam: Le sujet reste le même... Les conducteurs de travaux de …" at bounding box center [305, 176] width 131 height 44
click at [372, 176] on icon "button" at bounding box center [374, 175] width 5 height 5
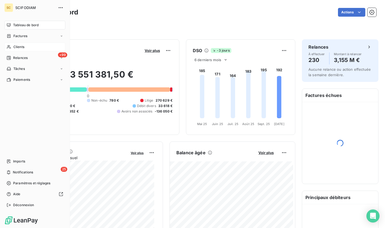
click at [15, 48] on span "Clients" at bounding box center [18, 47] width 11 height 5
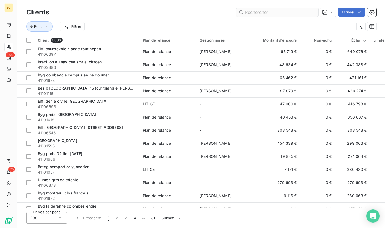
click at [256, 10] on input "text" at bounding box center [277, 12] width 82 height 9
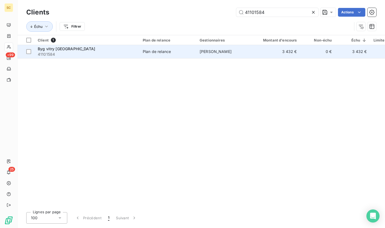
type input "41101584"
click at [68, 55] on span "41101584" at bounding box center [87, 54] width 98 height 5
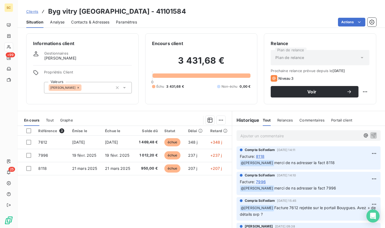
click at [135, 14] on h3 "Byg vitry rue des prés - 41101584" at bounding box center [117, 12] width 138 height 10
copy h3 "41101584"
click at [33, 12] on span "Clients" at bounding box center [32, 11] width 12 height 4
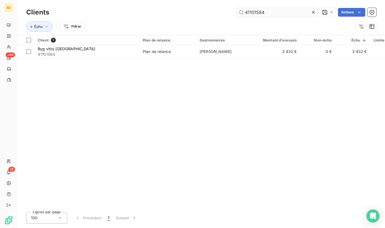
click at [260, 14] on input "41101584" at bounding box center [277, 12] width 82 height 9
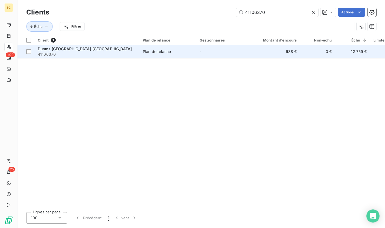
type input "41106370"
click at [119, 53] on span "41106370" at bounding box center [87, 54] width 98 height 5
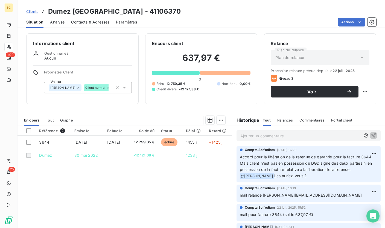
click at [281, 133] on p "Ajouter un commentaire ﻿" at bounding box center [300, 136] width 120 height 7
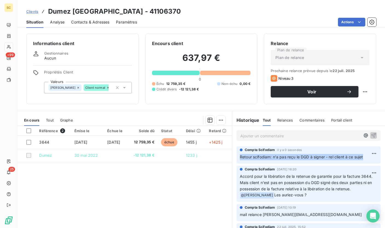
drag, startPoint x: 363, startPoint y: 158, endPoint x: 236, endPoint y: 156, distance: 127.1
click at [236, 156] on div "Compta Scifodiam il y a 0 secondes Retour scifodiam: n'a pas reçu le DGD à sign…" at bounding box center [308, 154] width 144 height 17
copy span "Retour scifodiam: n'a pas reçu le DGD à signer - rel client à ce sujet"
click at [101, 21] on span "Contacts & Adresses" at bounding box center [90, 21] width 38 height 5
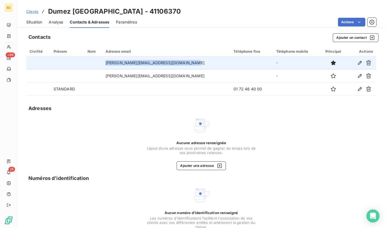
drag, startPoint x: 199, startPoint y: 63, endPoint x: 102, endPoint y: 62, distance: 97.6
click at [102, 62] on tr "cedric.gourlaouen@vinci-construction.fr -" at bounding box center [201, 62] width 350 height 13
copy tr "cedric.gourlaouen@vinci-construction.fr"
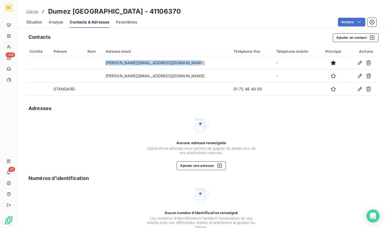
drag, startPoint x: 41, startPoint y: 23, endPoint x: 58, endPoint y: 23, distance: 17.5
click at [41, 23] on span "Situation" at bounding box center [34, 21] width 16 height 5
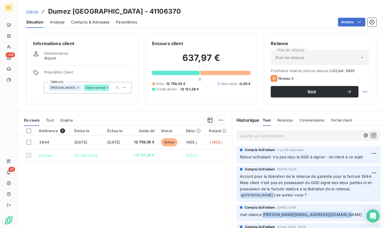
drag, startPoint x: 332, startPoint y: 216, endPoint x: 260, endPoint y: 216, distance: 71.6
click at [260, 216] on p "mail relance melissa.dasilva@vinci-construction.fr" at bounding box center [308, 215] width 137 height 6
copy span "melissa.dasilva@vinci-construction.fr"
click at [91, 23] on span "Contacts & Adresses" at bounding box center [90, 21] width 38 height 5
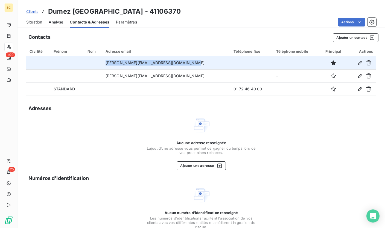
drag, startPoint x: 197, startPoint y: 64, endPoint x: 95, endPoint y: 63, distance: 102.2
click at [95, 63] on tr "cedric.gourlaouen@vinci-construction.fr -" at bounding box center [201, 62] width 350 height 13
copy tr "cedric.gourlaouen@vinci-construction.fr"
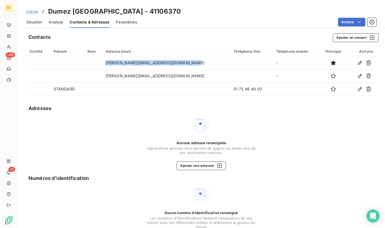
drag, startPoint x: 49, startPoint y: 11, endPoint x: 173, endPoint y: 11, distance: 124.9
click at [173, 11] on div "Clients Dumez paris 08 rue galilée - 41106370" at bounding box center [200, 12] width 367 height 10
copy h3 "Dumez paris 08 rue galilée - 41106370"
click at [32, 19] on span "Situation" at bounding box center [34, 21] width 16 height 5
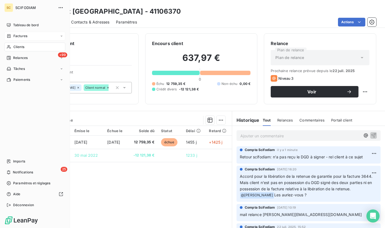
drag, startPoint x: 17, startPoint y: 48, endPoint x: 58, endPoint y: 40, distance: 42.1
click at [17, 48] on span "Clients" at bounding box center [18, 47] width 11 height 5
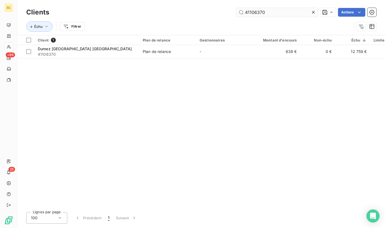
click at [255, 13] on input "41106370" at bounding box center [277, 12] width 82 height 9
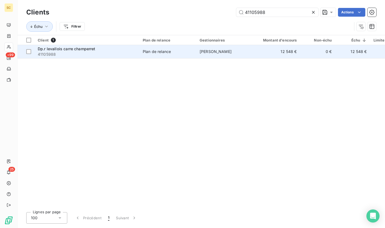
type input "41105988"
click at [69, 54] on span "41105988" at bounding box center [87, 54] width 98 height 5
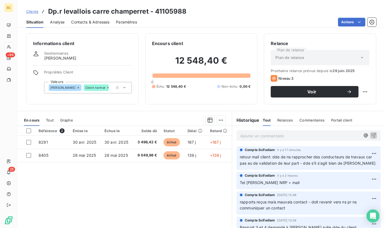
click at [278, 135] on p "Ajouter un commentaire ﻿" at bounding box center [300, 136] width 120 height 7
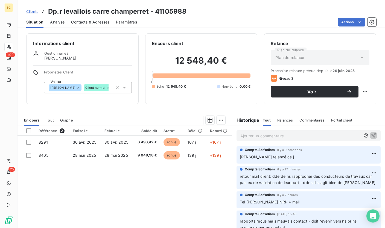
drag, startPoint x: 295, startPoint y: 157, endPoint x: 234, endPoint y: 156, distance: 60.9
click at [236, 156] on div "Compta Scifodiam il y a 0 secondes M. Barthélemy relancé ce j" at bounding box center [308, 154] width 144 height 17
copy span "M. Barthélemy relancé ce j"
click at [171, 13] on h3 "Dp.r levallois carre champerret - 41105988" at bounding box center [117, 12] width 138 height 10
drag, startPoint x: 172, startPoint y: 13, endPoint x: 218, endPoint y: 3, distance: 47.4
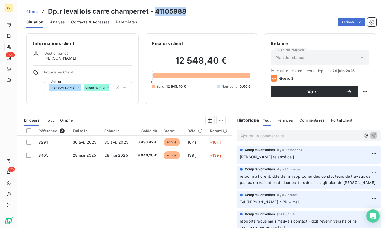
click at [171, 13] on h3 "Dp.r levallois carre champerret - 41105988" at bounding box center [117, 12] width 138 height 10
copy h3 "41105988"
click at [31, 11] on span "Clients" at bounding box center [32, 11] width 12 height 4
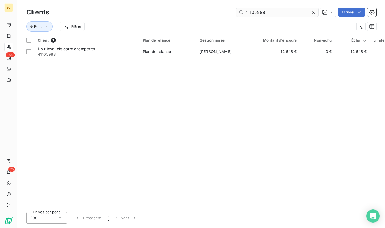
click at [254, 12] on input "41105988" at bounding box center [277, 12] width 82 height 9
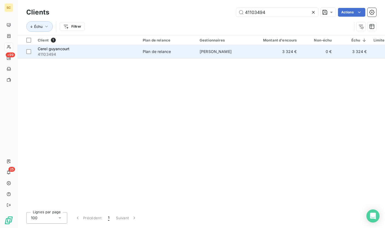
type input "41103494"
click at [91, 52] on span "41103494" at bounding box center [87, 54] width 98 height 5
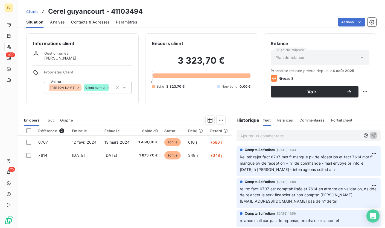
click at [280, 135] on p "Ajouter un commentaire ﻿" at bounding box center [300, 136] width 120 height 7
click at [265, 135] on p "Ajouter un commentaire ﻿" at bounding box center [300, 136] width 120 height 7
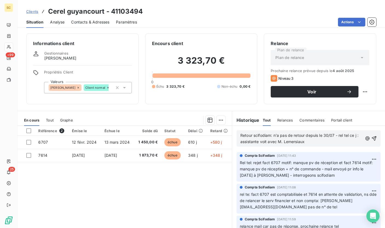
drag, startPoint x: 313, startPoint y: 142, endPoint x: 290, endPoint y: 141, distance: 23.0
click at [290, 141] on p "Retour scifodiam: n'a pas de retour depuis le 30/07 - rel tel ce j : assistante…" at bounding box center [301, 139] width 122 height 13
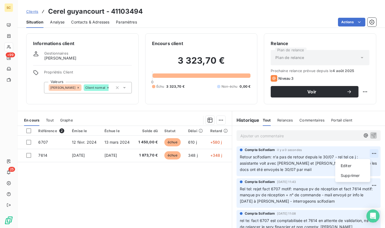
click at [366, 154] on html "SC +99 25 Clients Cerel guyancourt - 41103494 Situation Analyse Contacts & Adre…" at bounding box center [192, 114] width 385 height 228
click at [354, 164] on div "Editer" at bounding box center [352, 165] width 31 height 9
click at [134, 10] on h3 "Cerel guyancourt - 41103494" at bounding box center [95, 12] width 95 height 10
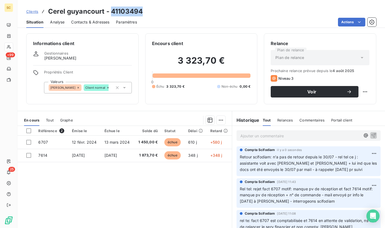
click at [134, 10] on h3 "Cerel guyancourt - 41103494" at bounding box center [95, 12] width 95 height 10
copy h3 "41103494"
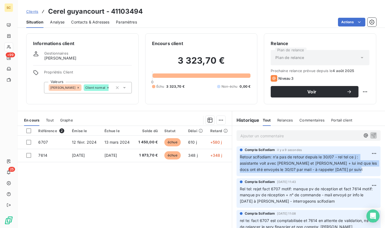
drag, startPoint x: 318, startPoint y: 167, endPoint x: 235, endPoint y: 157, distance: 83.4
click at [236, 157] on div "Compta Scifodiam il y a 9 secondes Retour scifodiam: n'a pas de retour depuis l…" at bounding box center [308, 161] width 144 height 30
copy span "Retour scifodiam: n'a pas de retour depuis le 30/07 - rel tel ce j : assistante…"
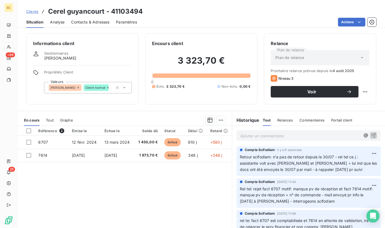
click at [127, 11] on h3 "Cerel guyancourt - 41103494" at bounding box center [95, 12] width 95 height 10
click at [28, 10] on span "Clients" at bounding box center [32, 11] width 12 height 4
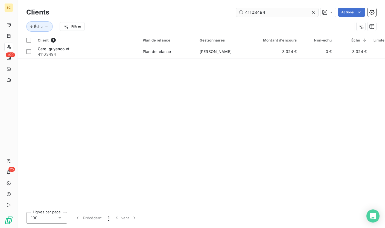
click at [251, 11] on input "41103494" at bounding box center [277, 12] width 82 height 9
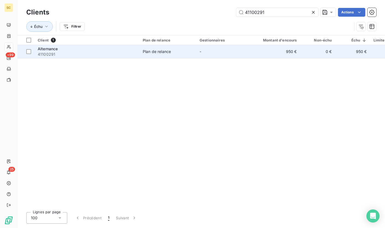
type input "41100291"
click at [98, 55] on span "41100291" at bounding box center [87, 54] width 98 height 5
